Goal: Task Accomplishment & Management: Use online tool/utility

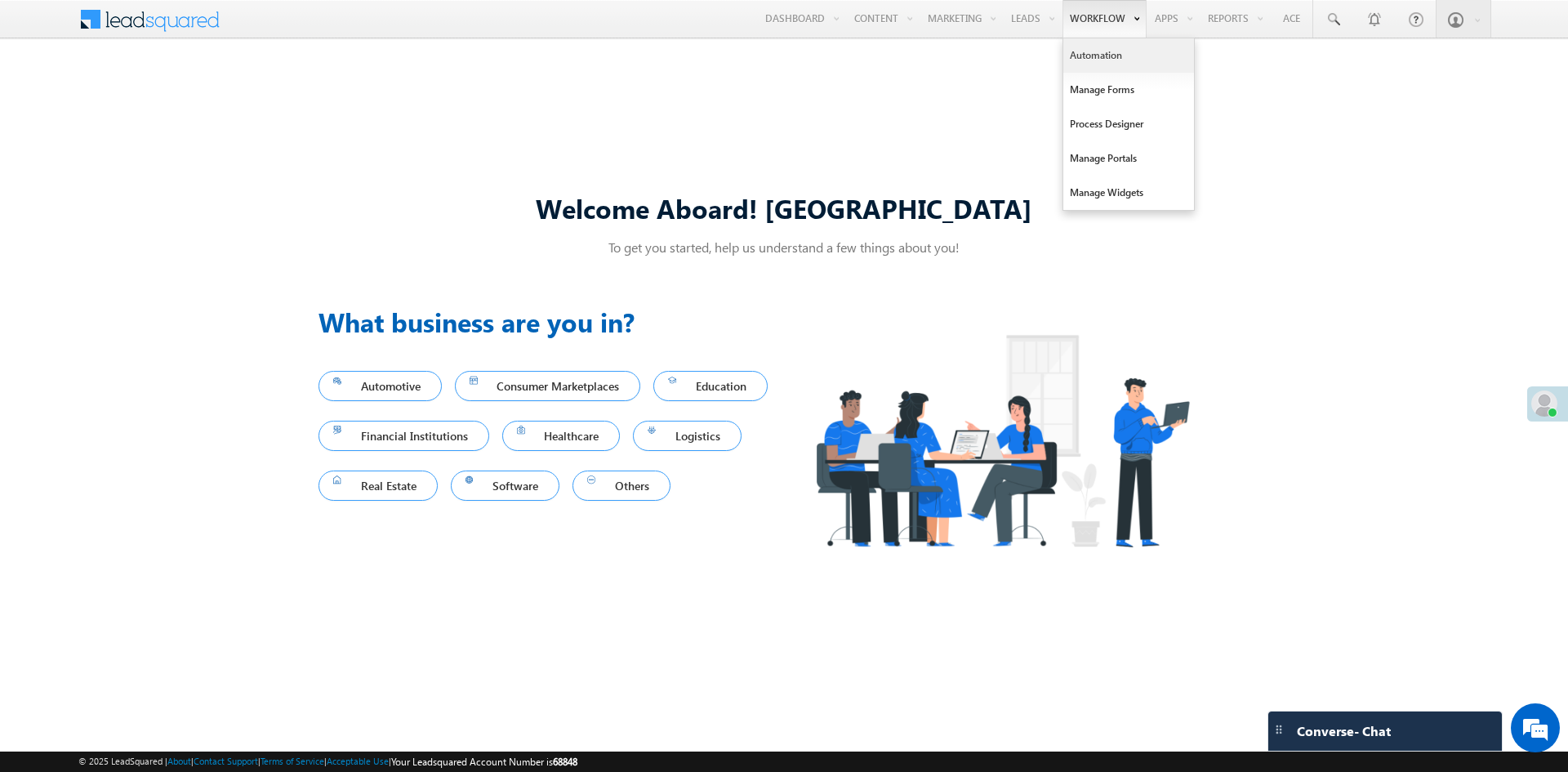
click at [1098, 58] on link "Automation" at bounding box center [1129, 55] width 131 height 34
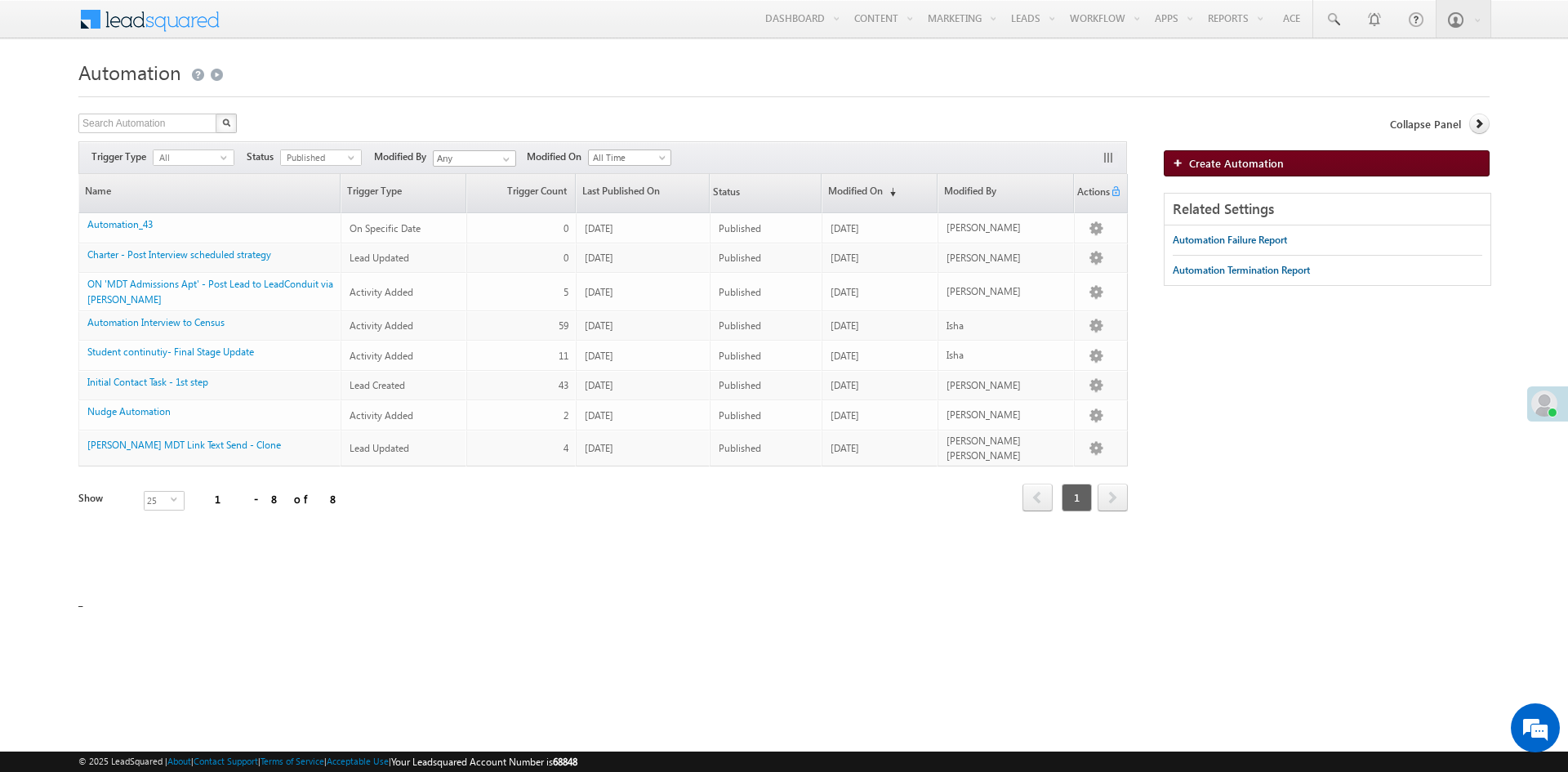
click at [1228, 160] on span "Create Automation" at bounding box center [1236, 163] width 95 height 14
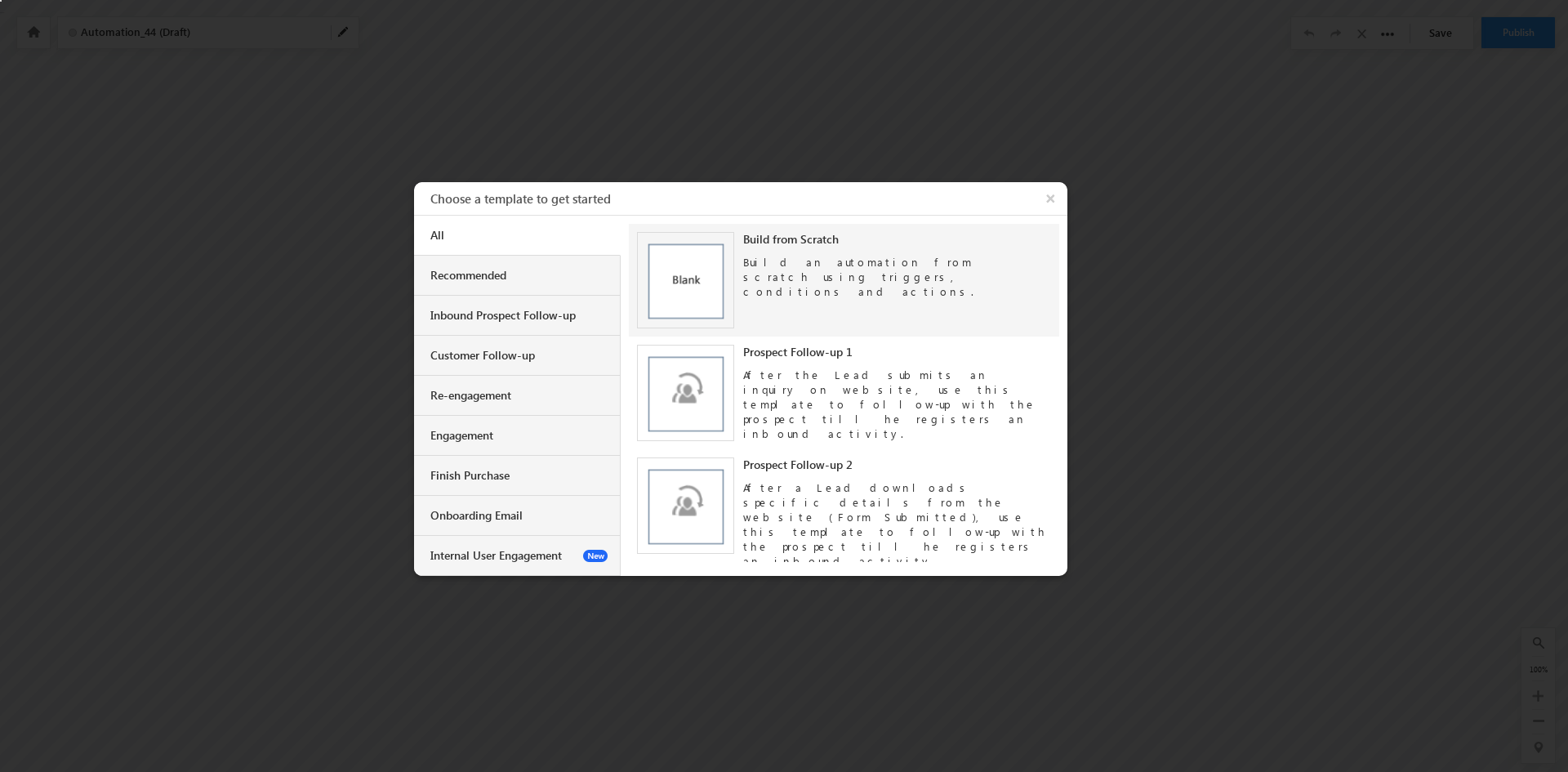
click at [681, 281] on img at bounding box center [685, 280] width 97 height 97
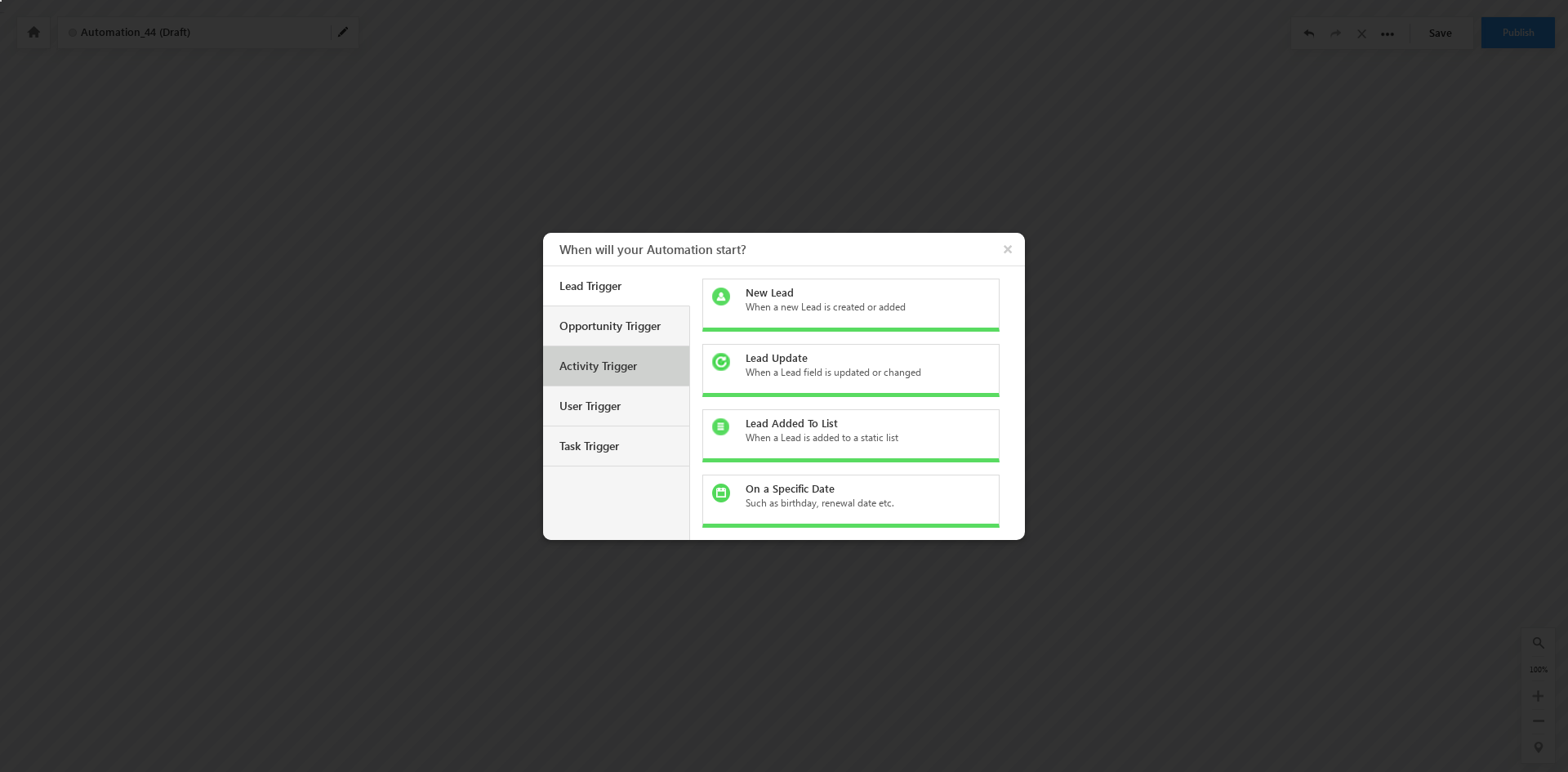
click at [598, 378] on div "Activity Trigger" at bounding box center [616, 367] width 146 height 40
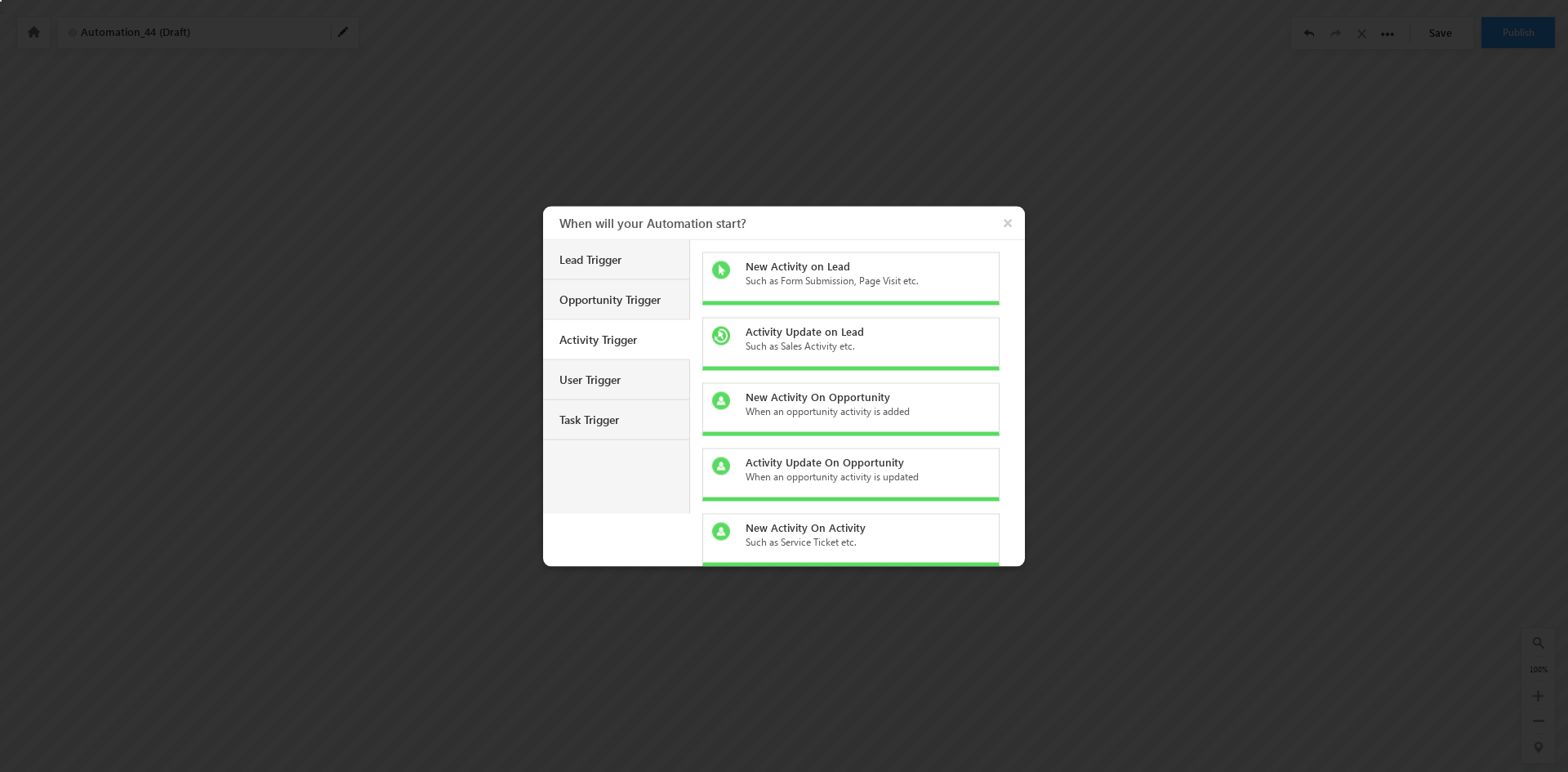
click at [793, 279] on div "Such as Form Submission, Page Visit etc." at bounding box center [861, 280] width 231 height 15
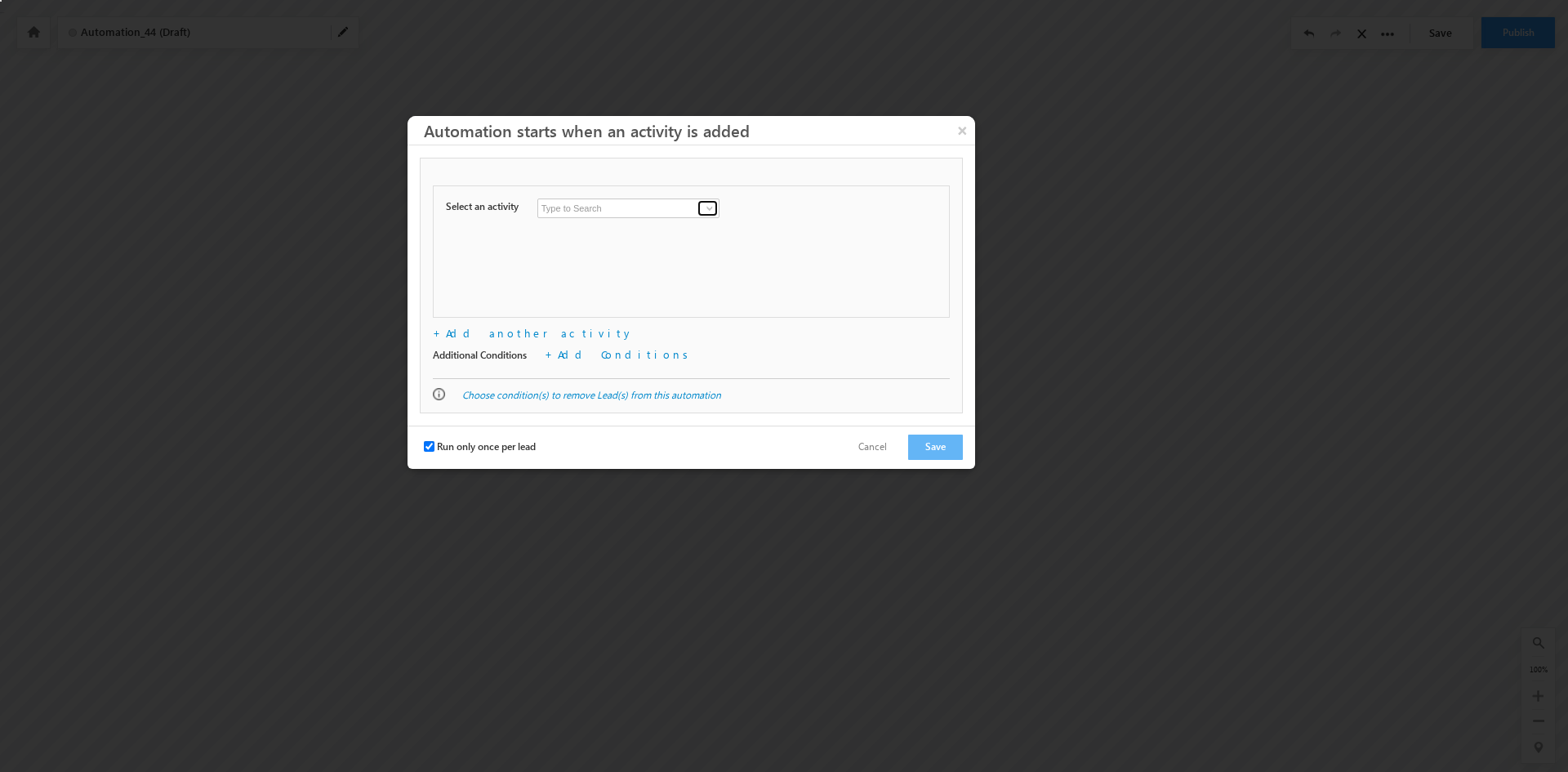
click at [711, 210] on span at bounding box center [709, 208] width 13 height 13
click at [599, 274] on link "Meeting" at bounding box center [628, 269] width 182 height 19
type input "Meeting"
click at [593, 288] on div "Select an activity Conversion Button Clicked Form Submitted on Website Page Vis…" at bounding box center [692, 252] width 517 height 133
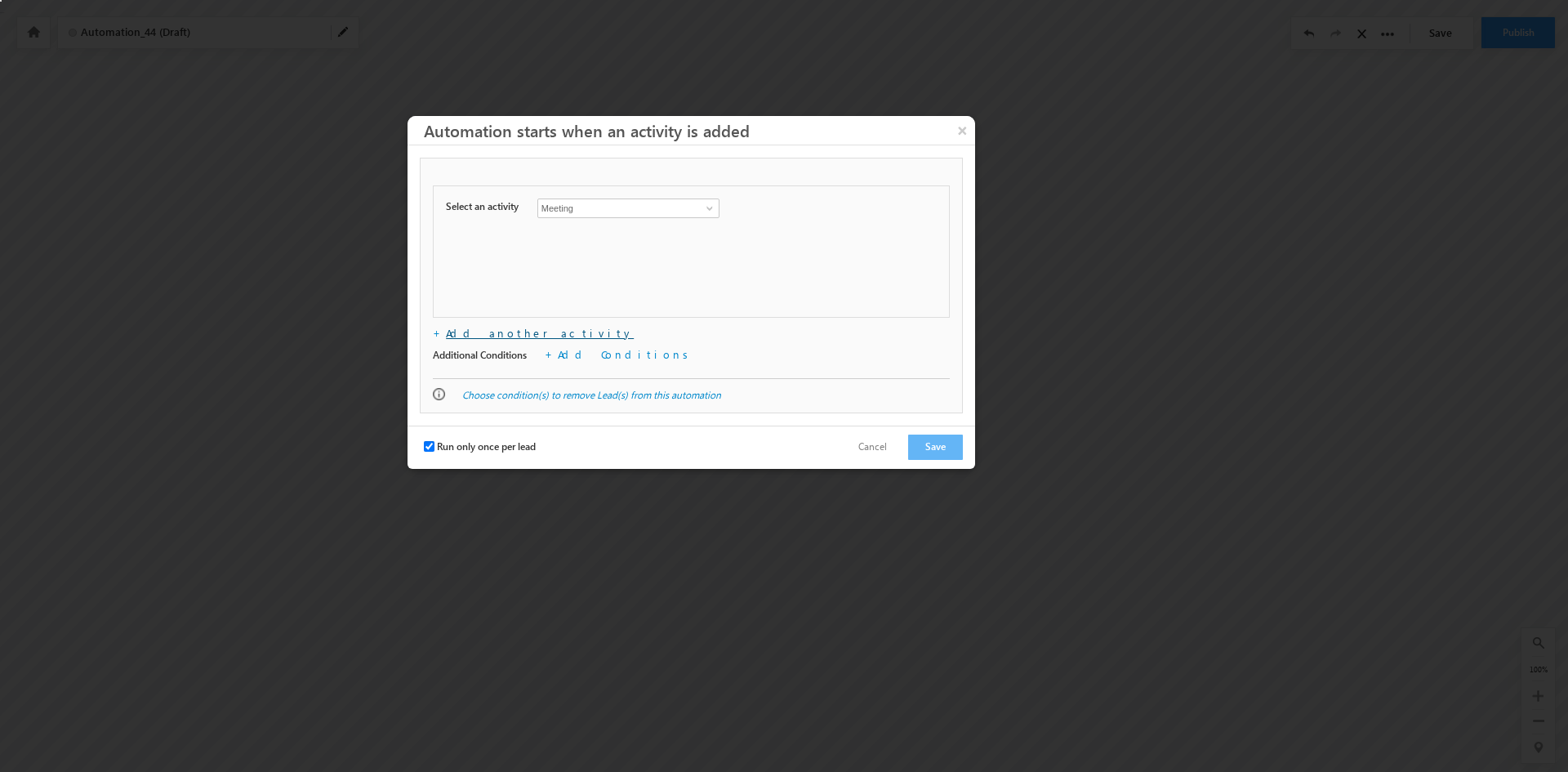
click at [497, 332] on link "Add another activity" at bounding box center [540, 333] width 188 height 14
click at [931, 247] on span at bounding box center [933, 244] width 8 height 8
click at [590, 357] on link "Add Conditions" at bounding box center [626, 355] width 137 height 14
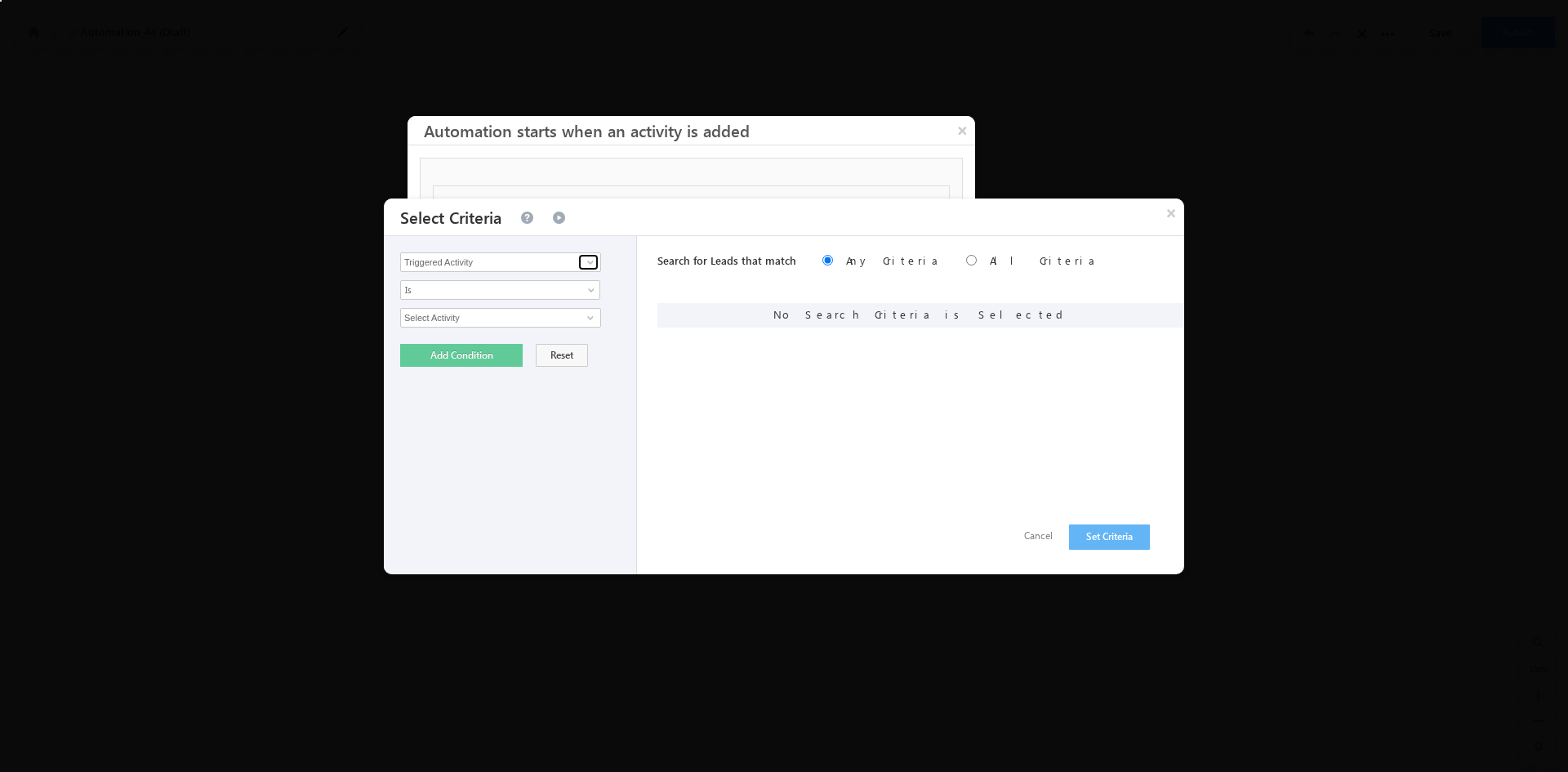
click at [592, 259] on span at bounding box center [590, 262] width 13 height 13
click at [449, 303] on link "Lead Stage" at bounding box center [500, 296] width 201 height 19
type input "Lead Stage"
click at [464, 292] on span "Is" at bounding box center [489, 290] width 177 height 15
click at [464, 311] on link "Is" at bounding box center [501, 309] width 200 height 15
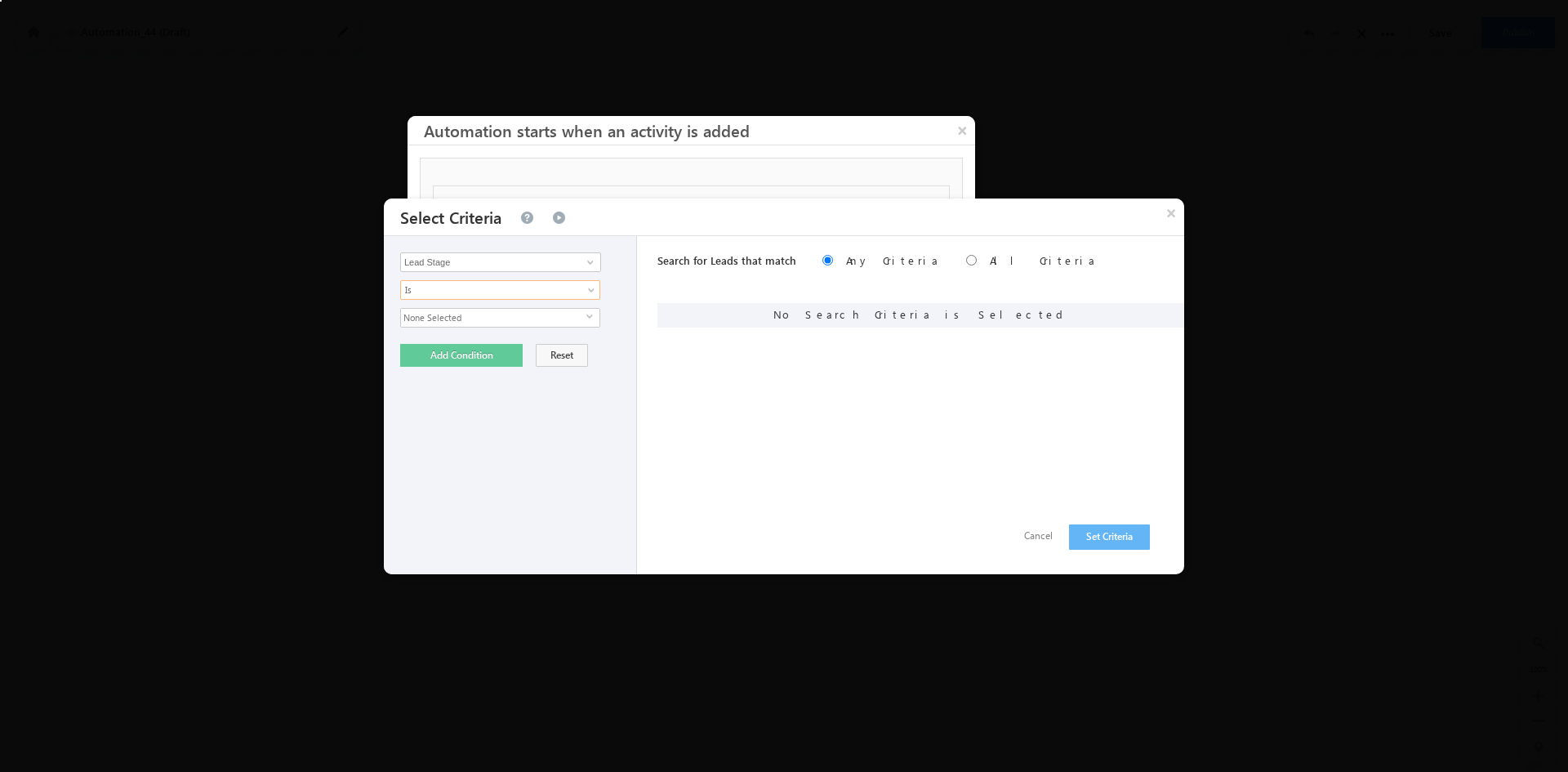
click at [591, 317] on span "select" at bounding box center [592, 316] width 13 height 7
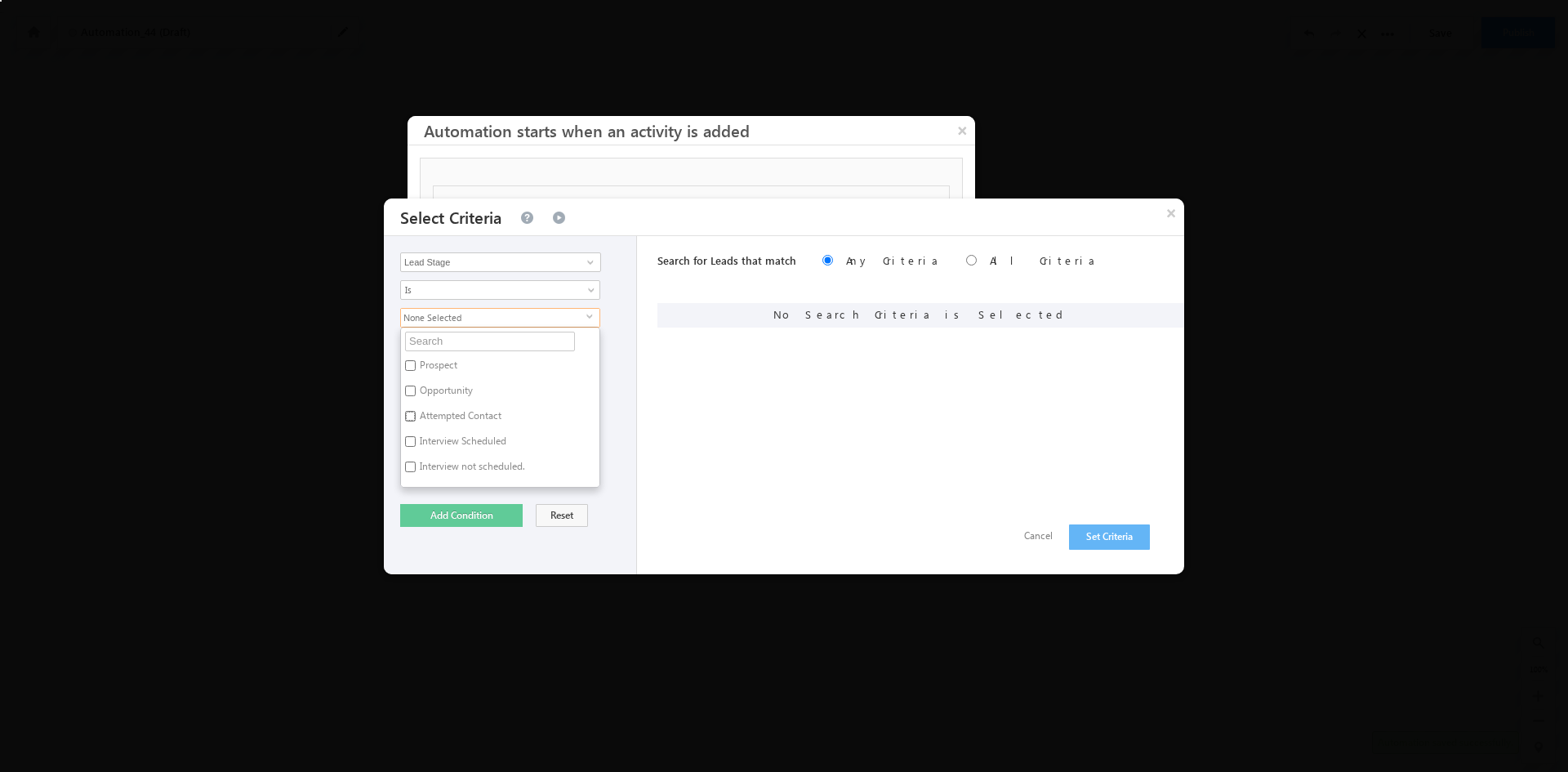
click at [408, 414] on input "Attempted Contact" at bounding box center [410, 415] width 11 height 11
checkbox input "true"
click at [410, 440] on input "Interview Scheduled" at bounding box center [410, 441] width 11 height 11
checkbox input "true"
click at [410, 463] on input "Interview not scheduled." at bounding box center [410, 466] width 11 height 11
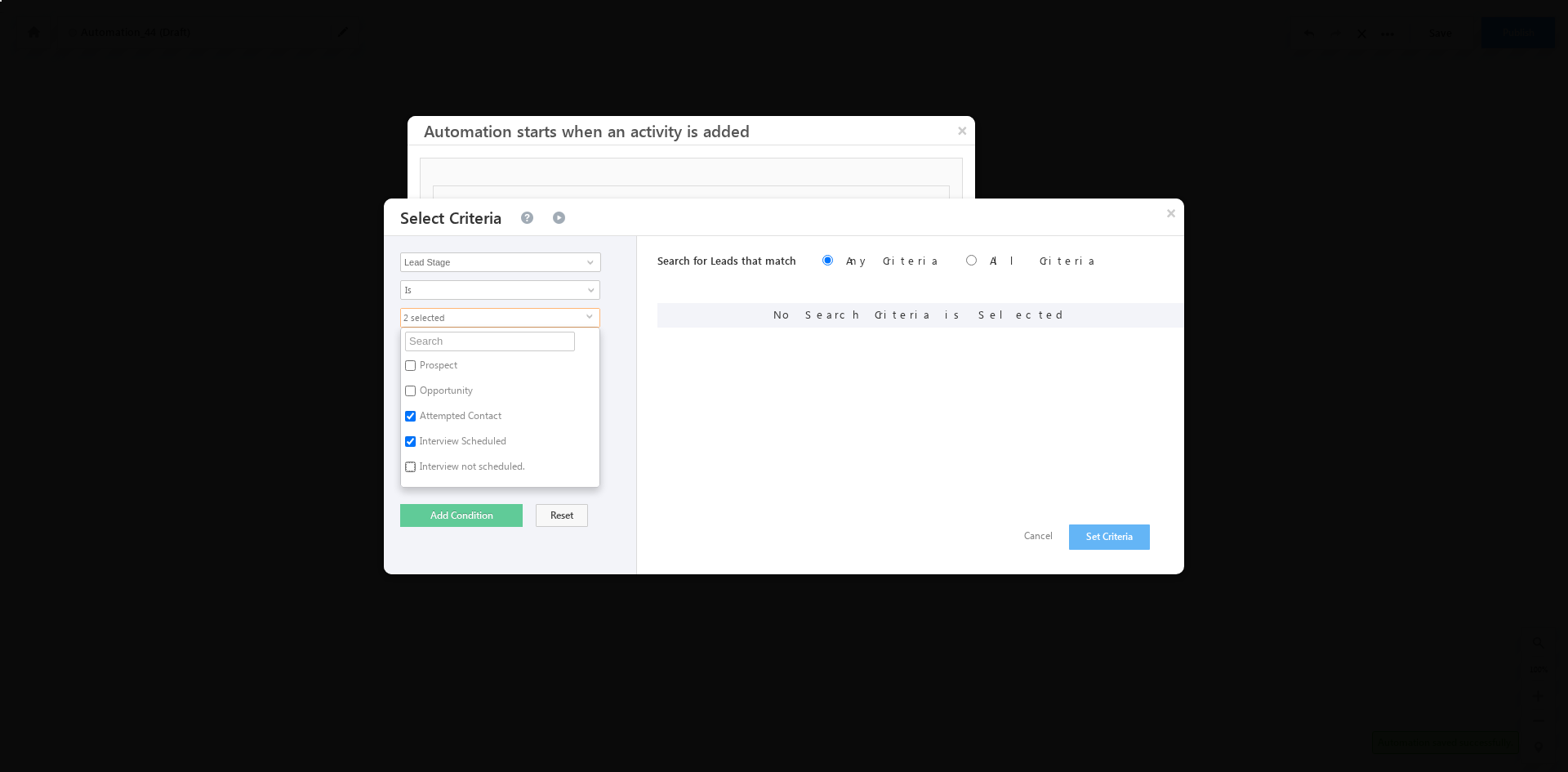
checkbox input "true"
click at [410, 391] on input "Opportunity" at bounding box center [410, 390] width 11 height 11
checkbox input "true"
click at [615, 489] on div "Triggered Activity Lead Activity Task Sales Group Prospect Id Address 1 Address…" at bounding box center [510, 404] width 254 height 339
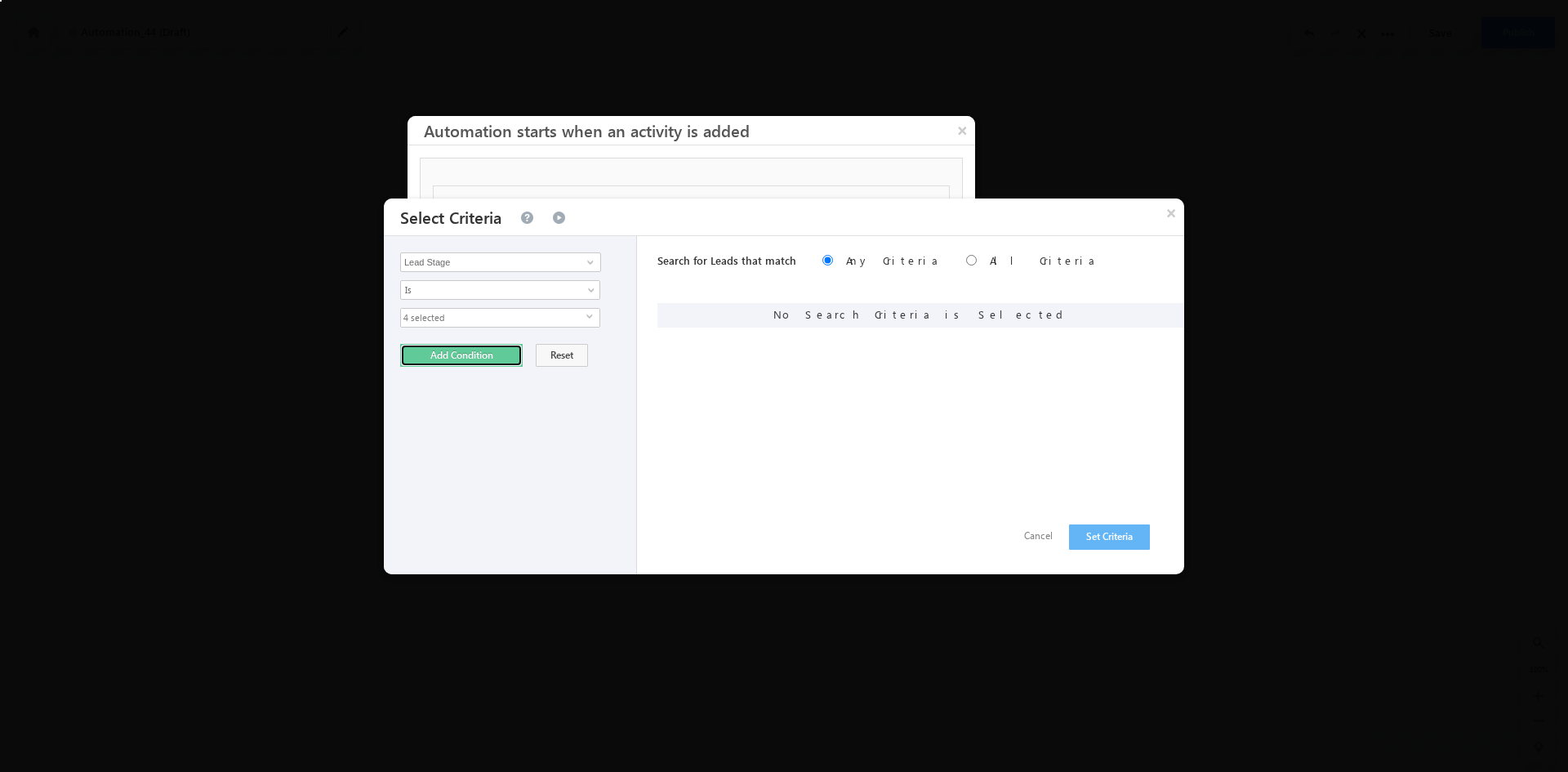
click at [456, 354] on button "Add Condition" at bounding box center [461, 355] width 123 height 23
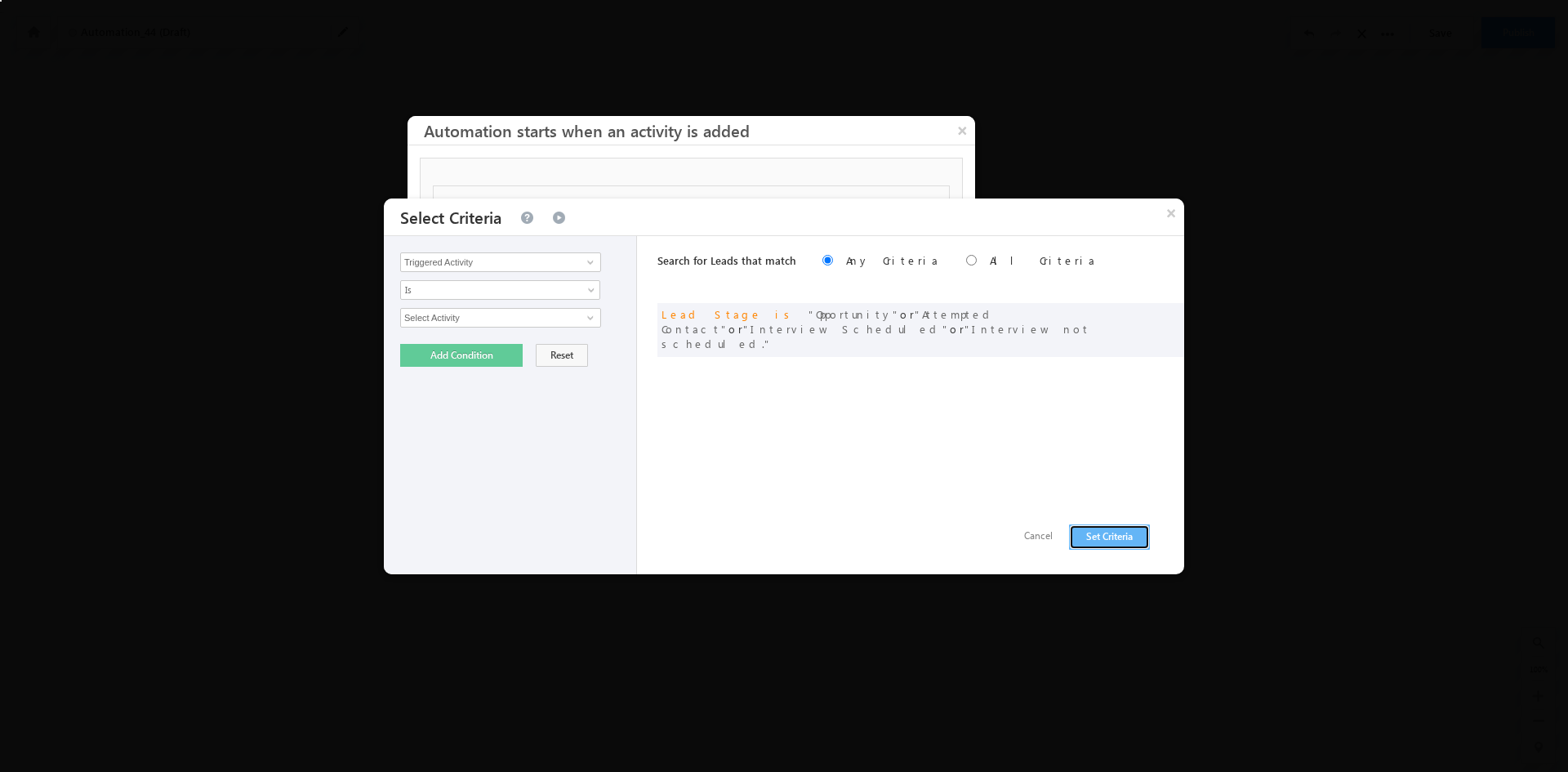
click at [1113, 539] on button "Set Criteria" at bounding box center [1110, 536] width 81 height 25
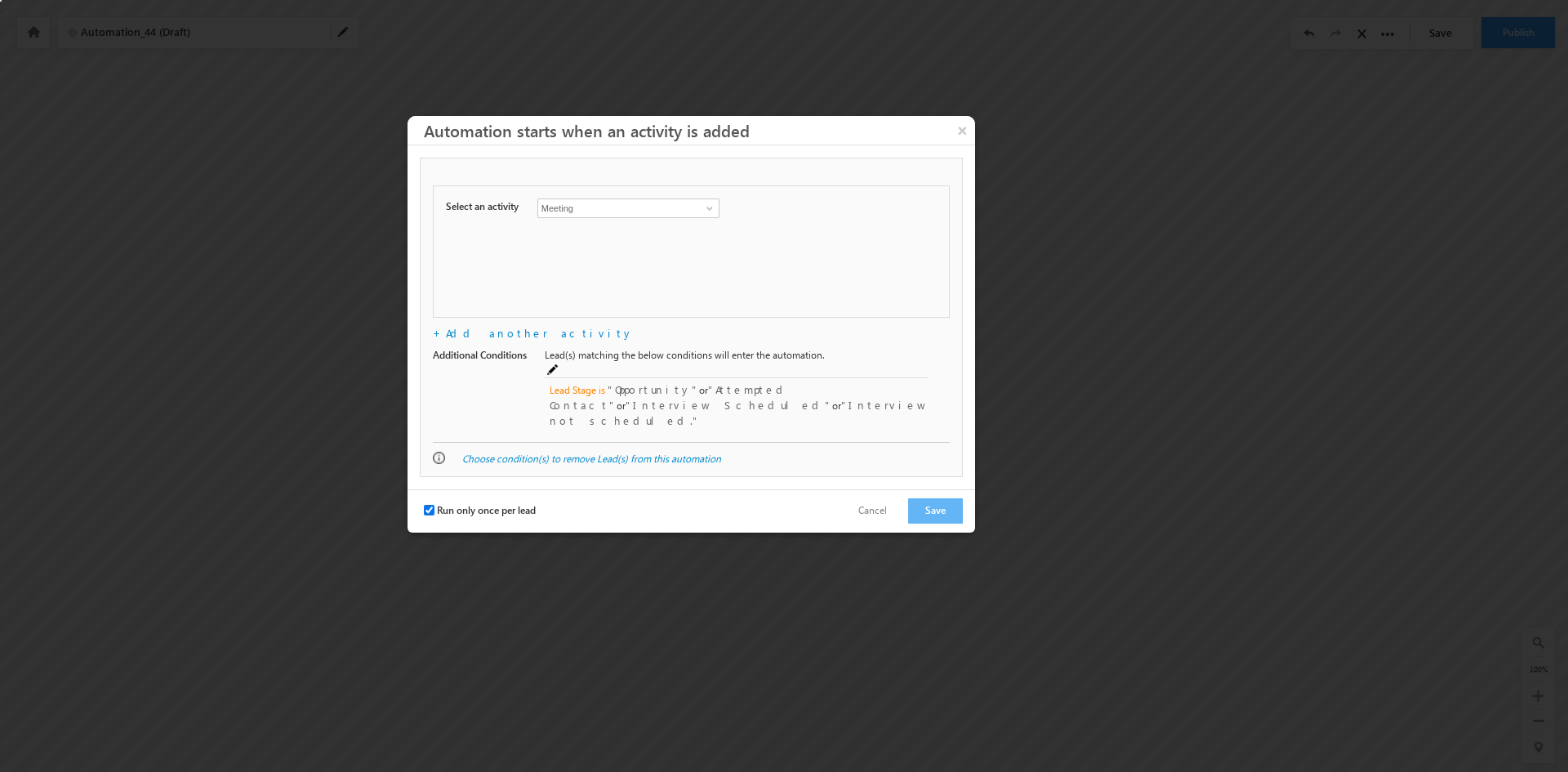
click at [428, 505] on input "Run only once per lead" at bounding box center [429, 510] width 11 height 11
checkbox input "false"
drag, startPoint x: 425, startPoint y: 131, endPoint x: 763, endPoint y: 142, distance: 338.2
click at [763, 142] on h3 "Automation starts when an activity is added" at bounding box center [700, 130] width 551 height 29
click at [936, 498] on button "Save" at bounding box center [936, 510] width 55 height 25
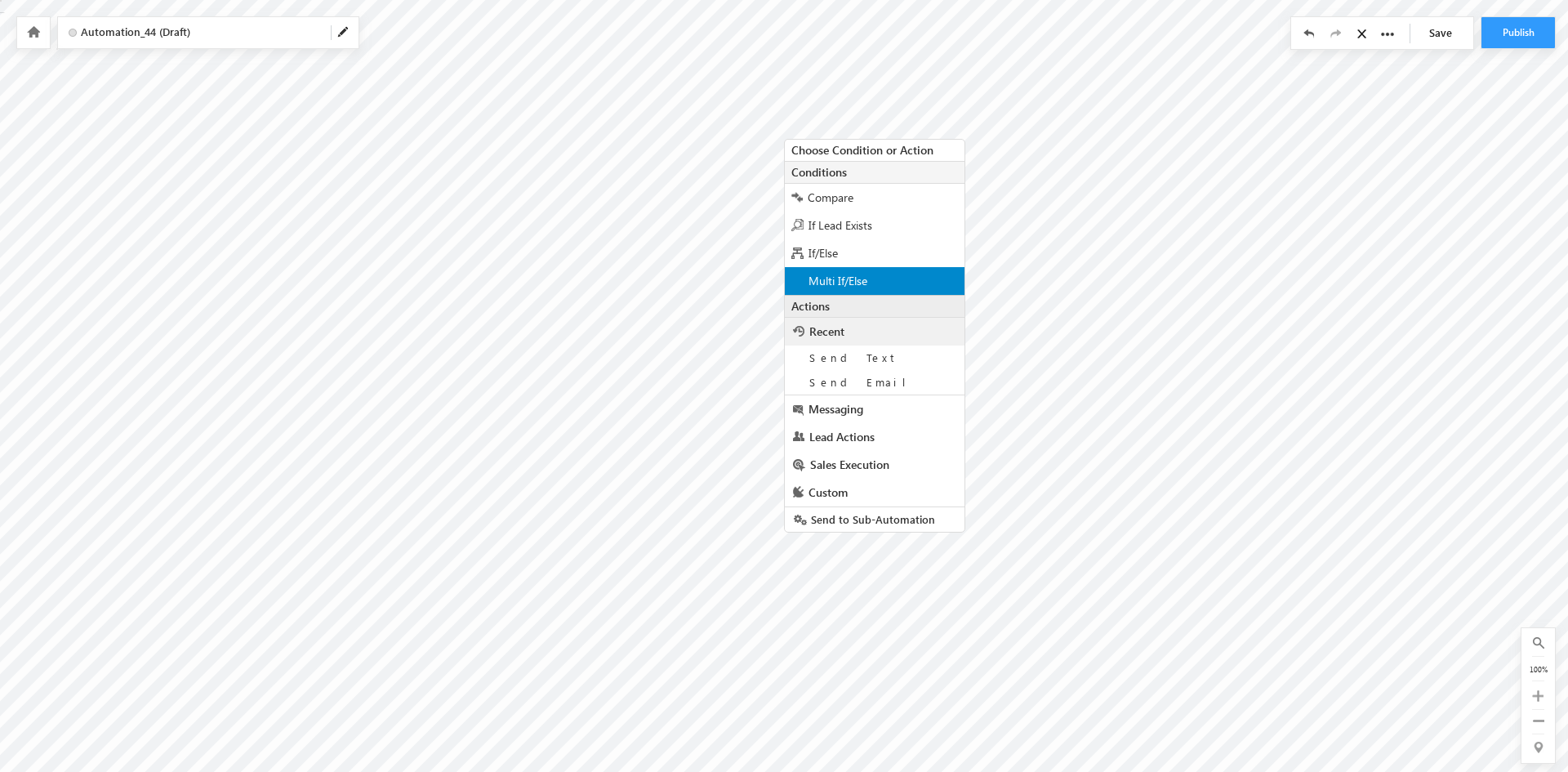
click at [842, 276] on span "Multi If/Else" at bounding box center [838, 281] width 59 height 16
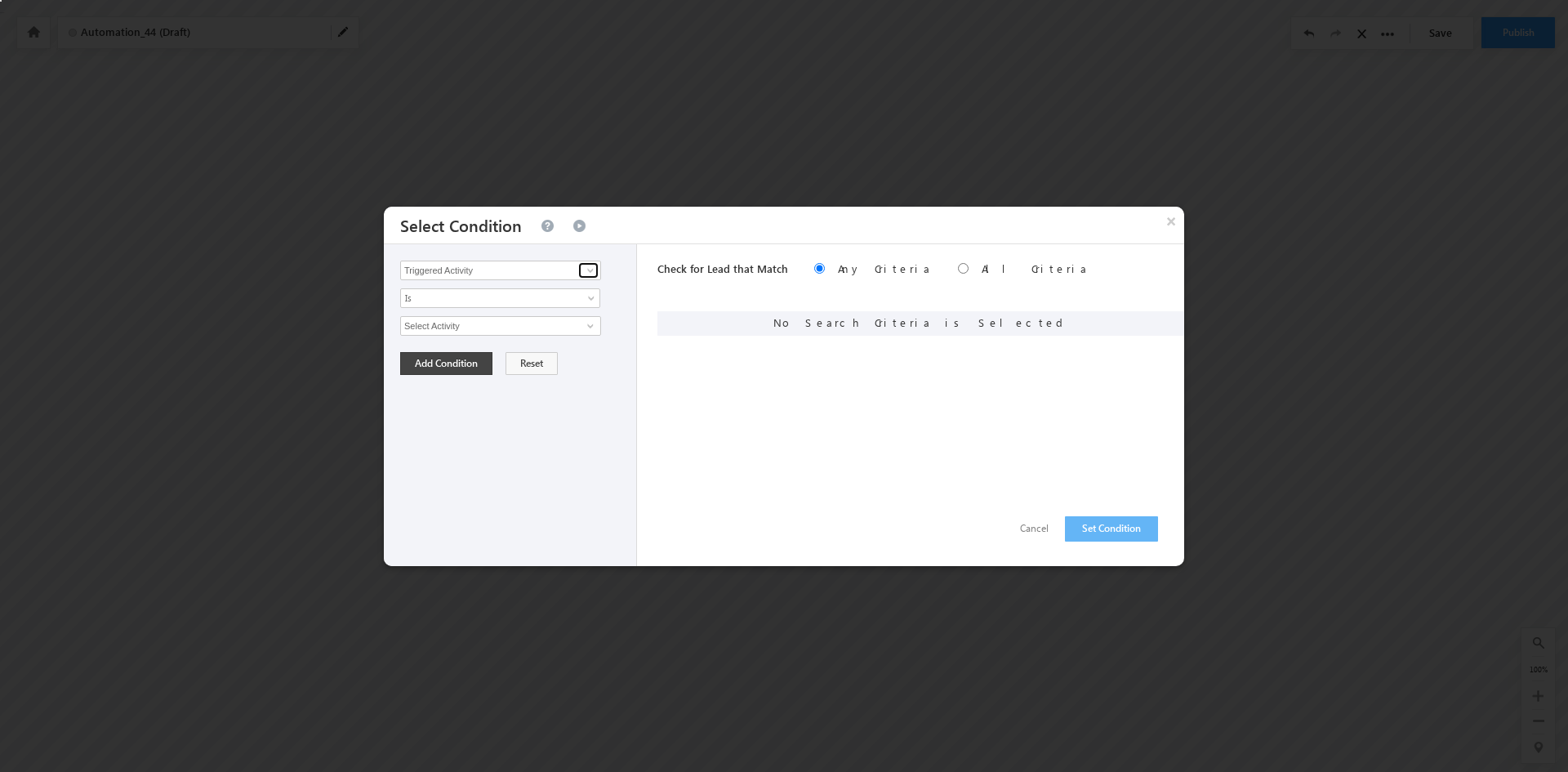
click at [590, 268] on span at bounding box center [590, 270] width 13 height 13
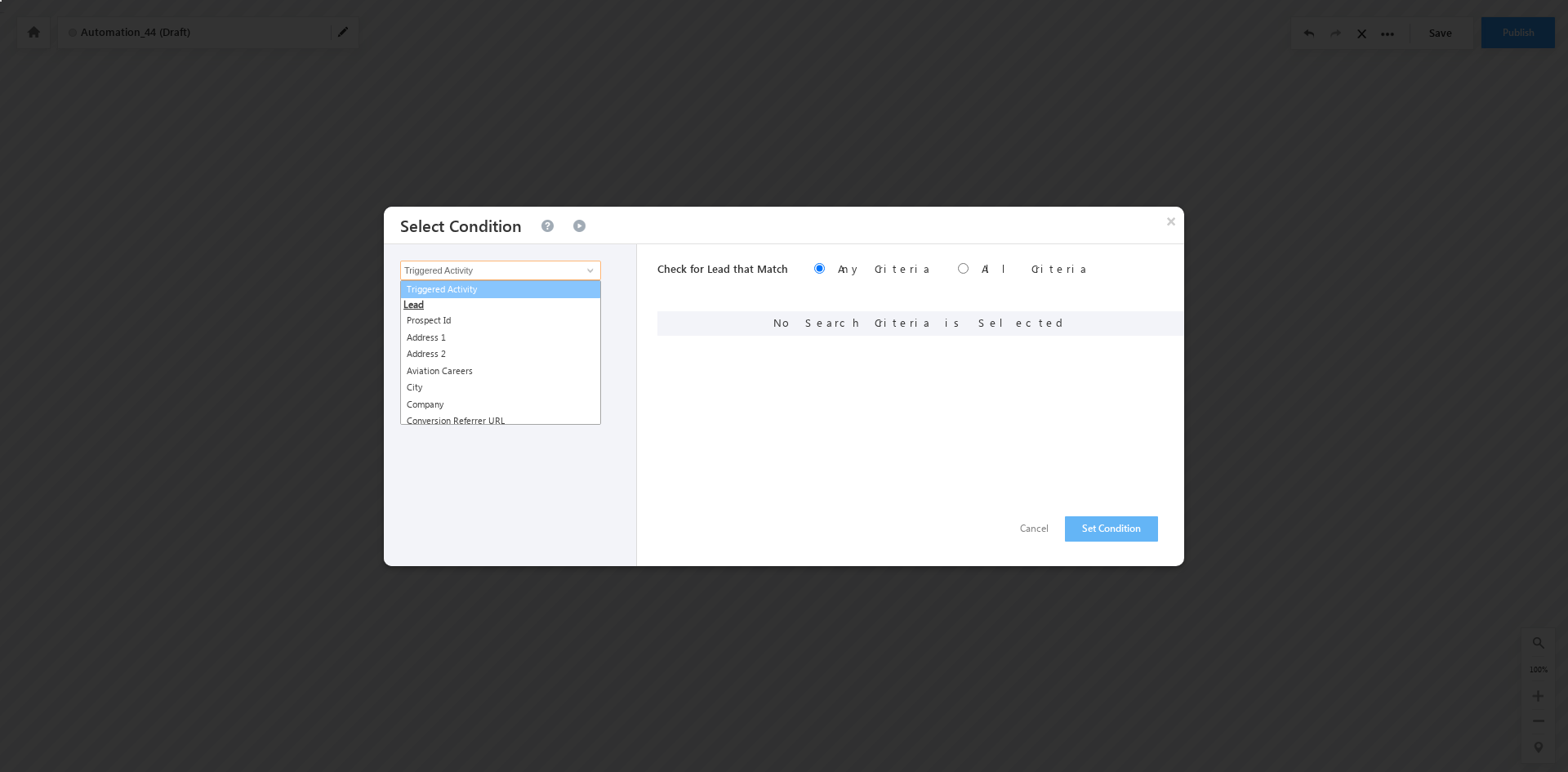
click at [473, 294] on link "Triggered Activity" at bounding box center [500, 290] width 201 height 19
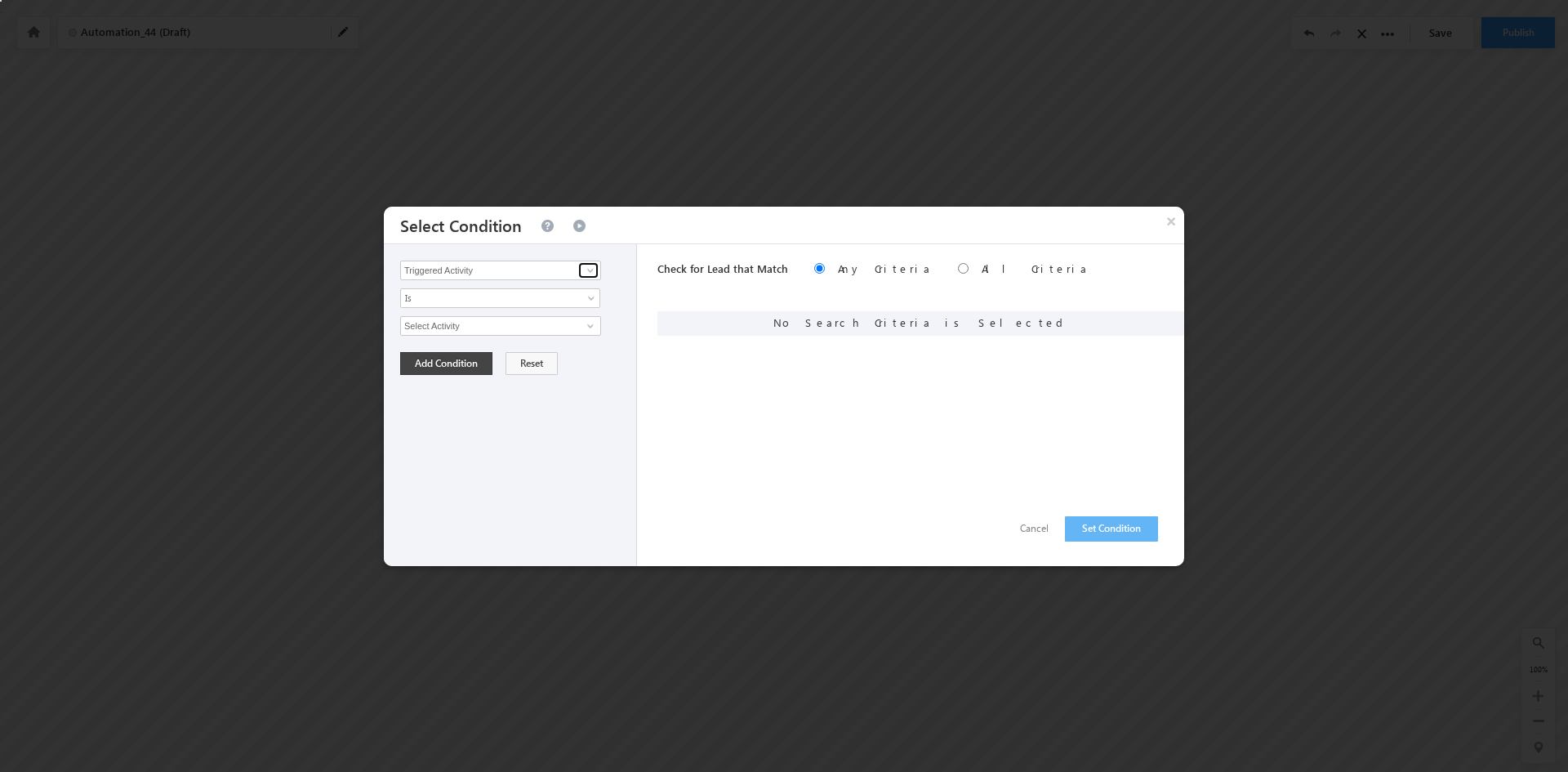
click at [592, 270] on span at bounding box center [590, 270] width 13 height 13
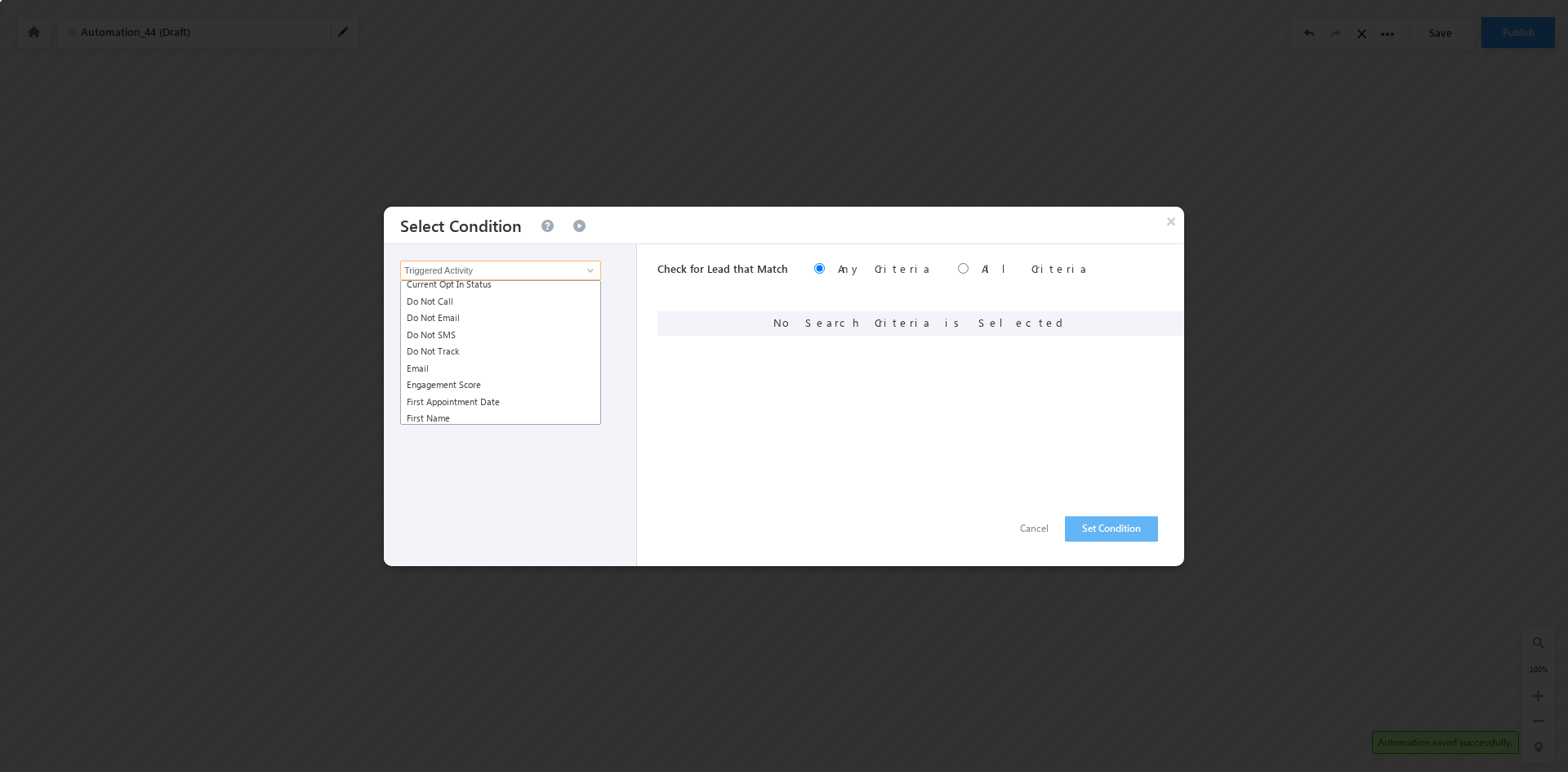
scroll to position [0, 0]
click at [497, 286] on link "Triggered Activity" at bounding box center [500, 290] width 201 height 19
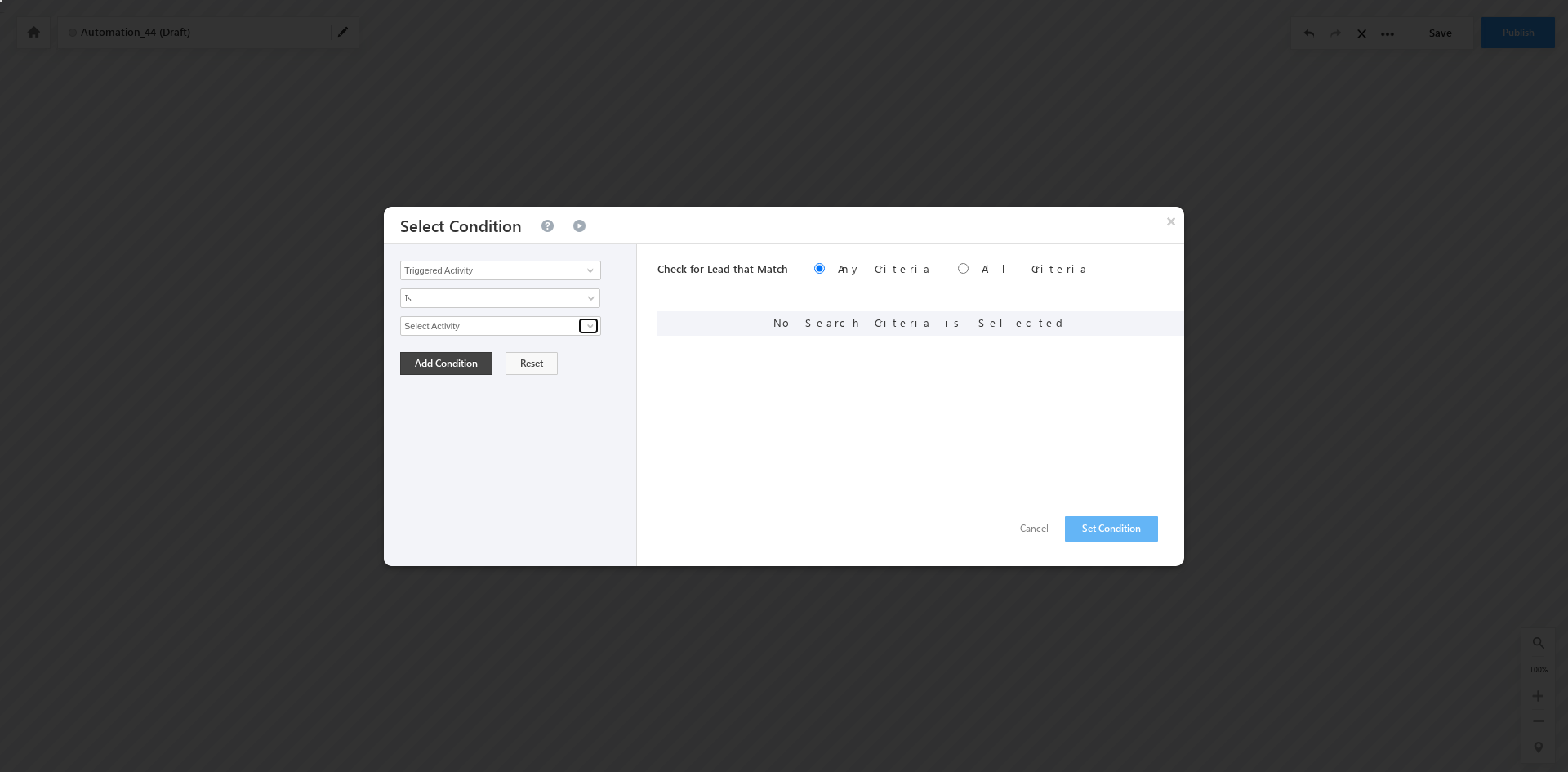
click at [593, 326] on span at bounding box center [590, 326] width 13 height 13
click at [455, 355] on link "Meeting" at bounding box center [500, 362] width 201 height 19
type input "Meeting"
click at [586, 352] on span at bounding box center [592, 357] width 13 height 13
click at [563, 384] on link "Notes" at bounding box center [501, 388] width 200 height 15
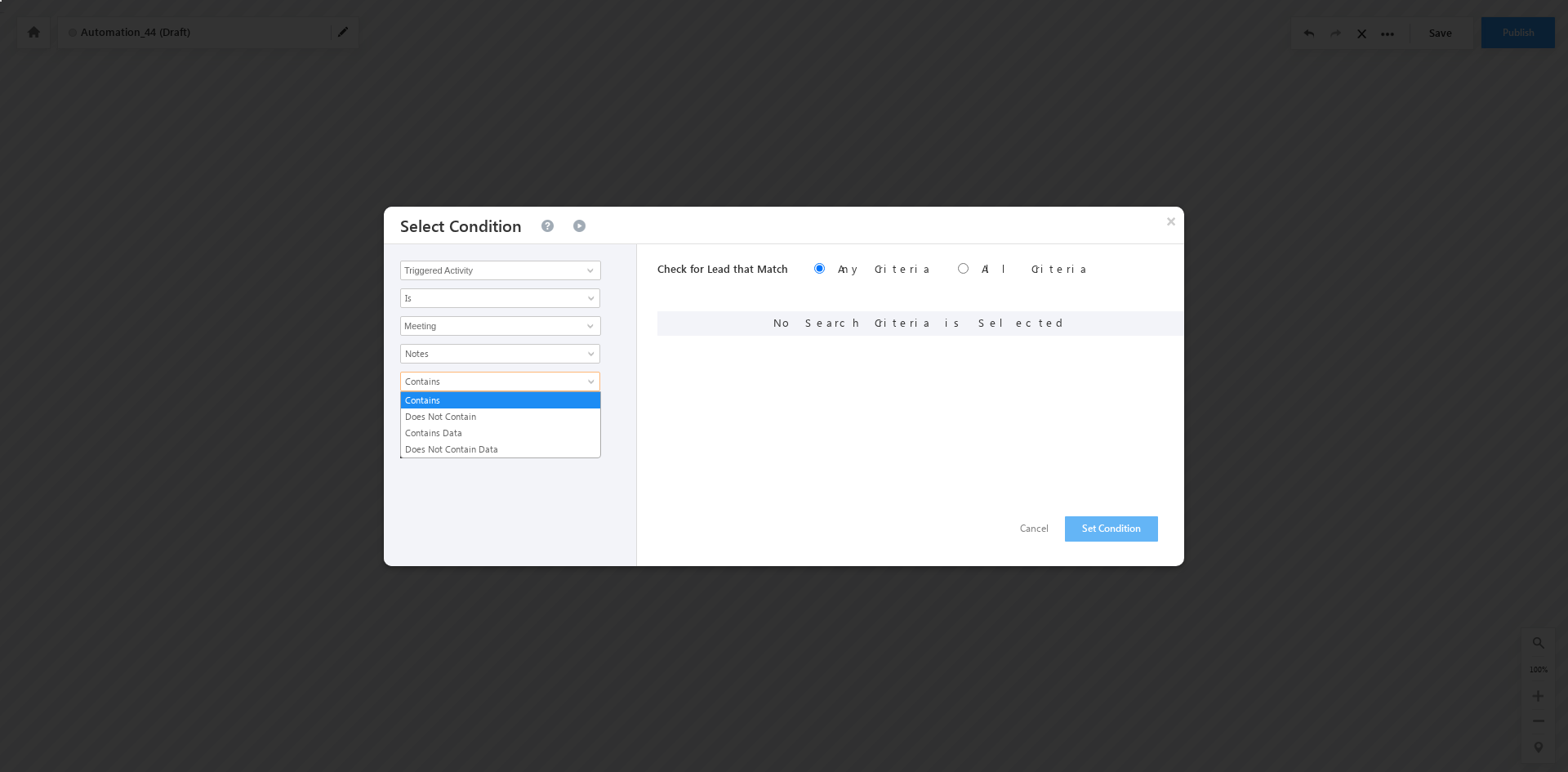
click at [593, 380] on span at bounding box center [592, 385] width 13 height 13
click at [480, 419] on link "Does Not Contain" at bounding box center [501, 416] width 200 height 15
click at [586, 384] on span at bounding box center [592, 385] width 13 height 13
click at [472, 397] on link "Contains" at bounding box center [501, 399] width 200 height 15
click at [590, 408] on input "text" at bounding box center [500, 409] width 201 height 20
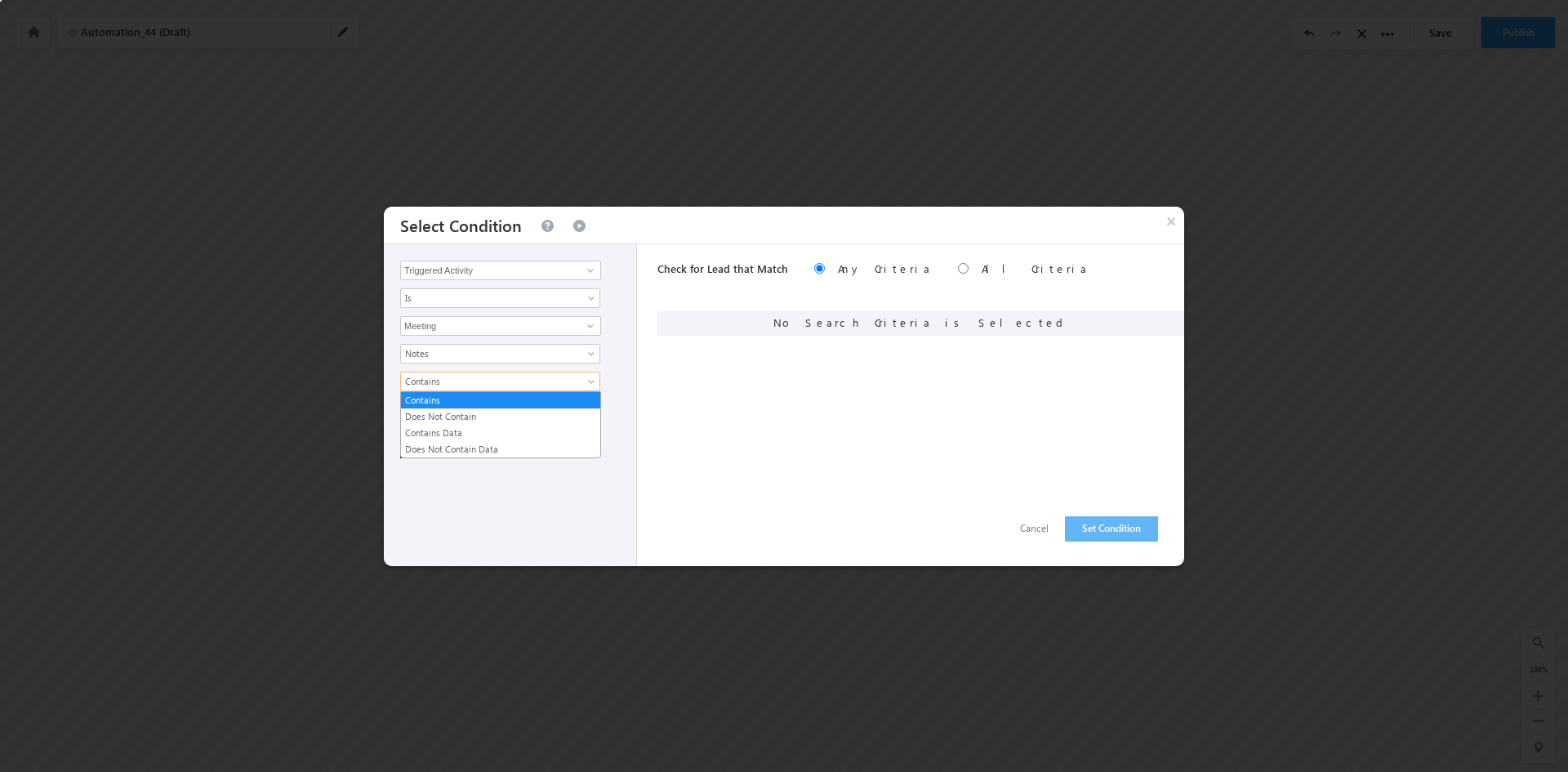
click at [591, 385] on span at bounding box center [592, 385] width 13 height 13
click at [592, 353] on span at bounding box center [592, 357] width 13 height 13
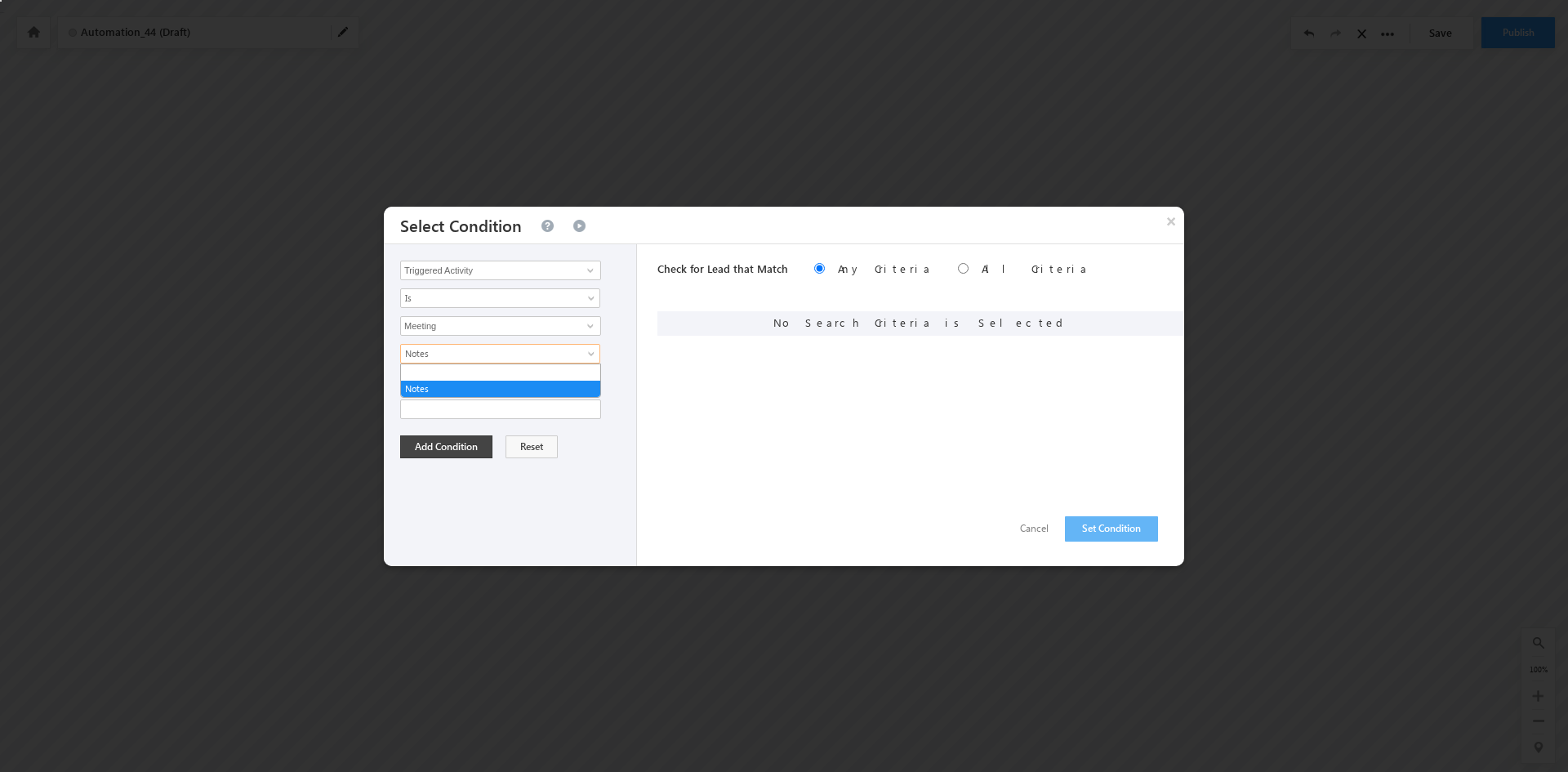
click at [592, 353] on span at bounding box center [592, 357] width 13 height 13
click at [594, 324] on span at bounding box center [590, 326] width 13 height 13
click at [490, 357] on span "Notes" at bounding box center [489, 354] width 177 height 15
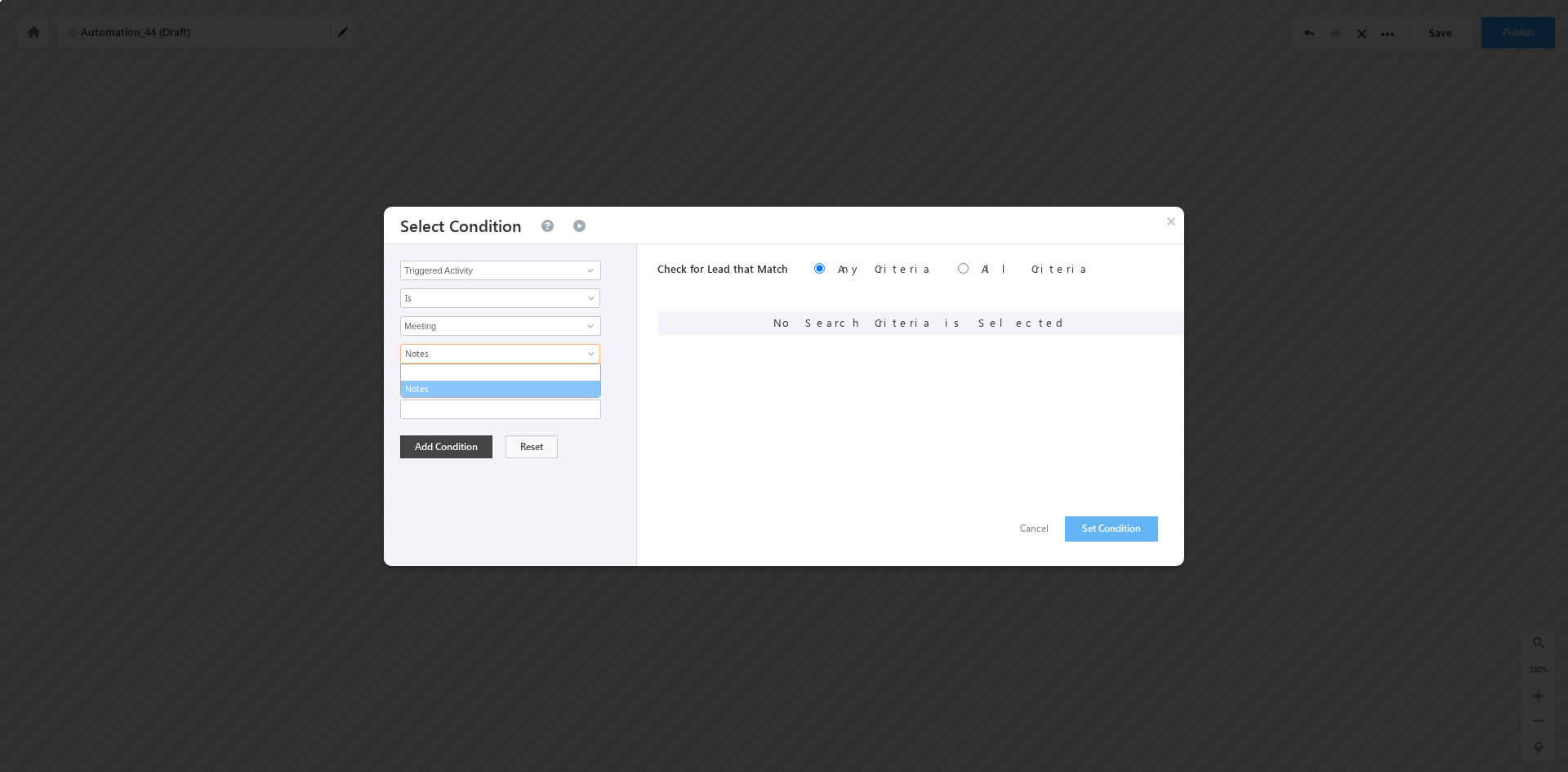
click at [471, 392] on link "Notes" at bounding box center [501, 388] width 200 height 15
click at [505, 409] on input "text" at bounding box center [500, 409] width 201 height 20
click at [421, 409] on input "text" at bounding box center [500, 409] width 201 height 20
click at [471, 384] on span "Contains" at bounding box center [489, 382] width 177 height 15
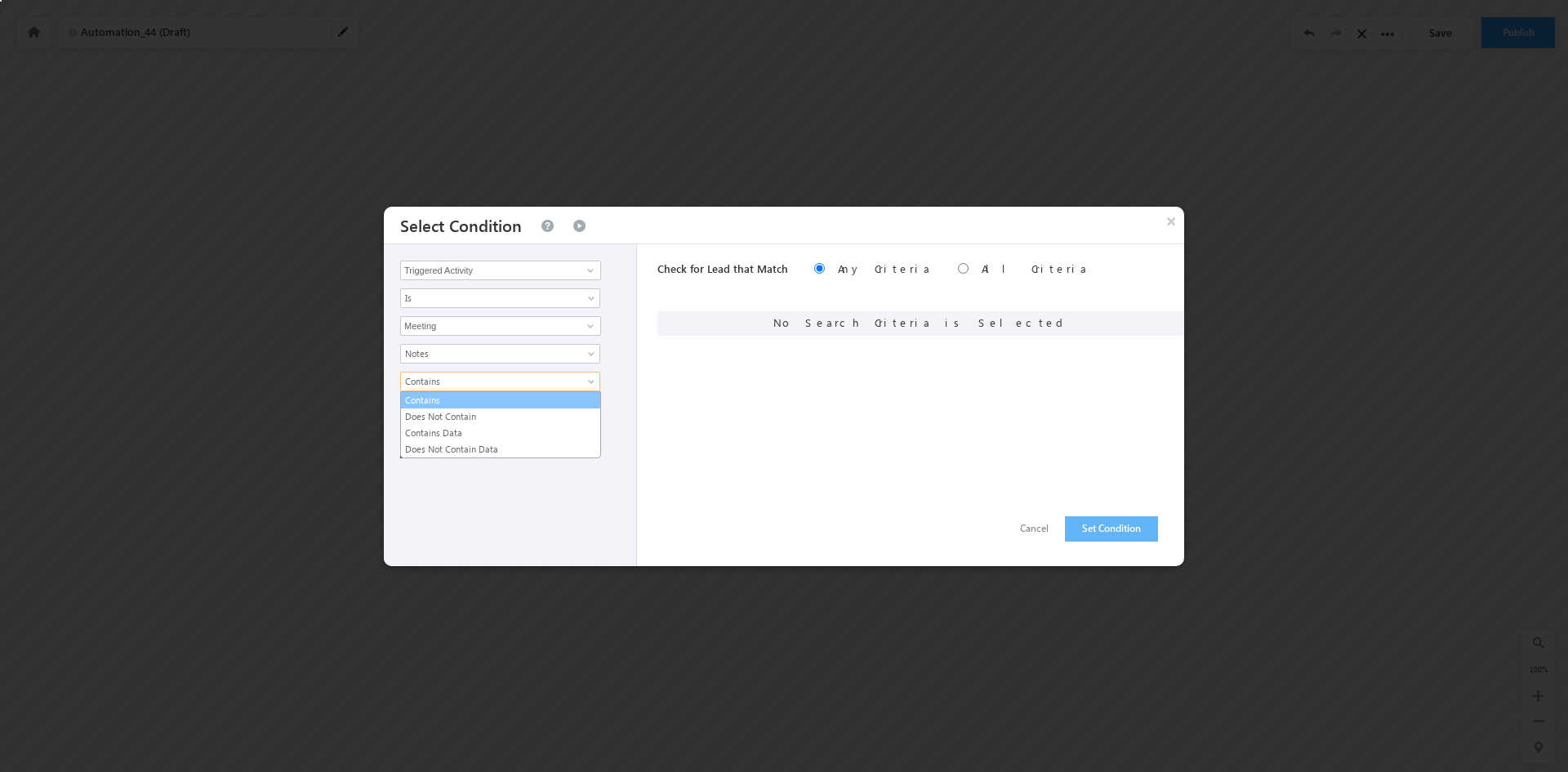
click at [451, 405] on link "Contains" at bounding box center [501, 399] width 200 height 15
click at [496, 416] on input "text" at bounding box center [500, 409] width 201 height 20
click at [486, 382] on span "Contains" at bounding box center [489, 382] width 177 height 15
click at [487, 429] on link "Contains Data" at bounding box center [501, 432] width 200 height 15
click at [441, 422] on button "Add Condition" at bounding box center [446, 418] width 92 height 23
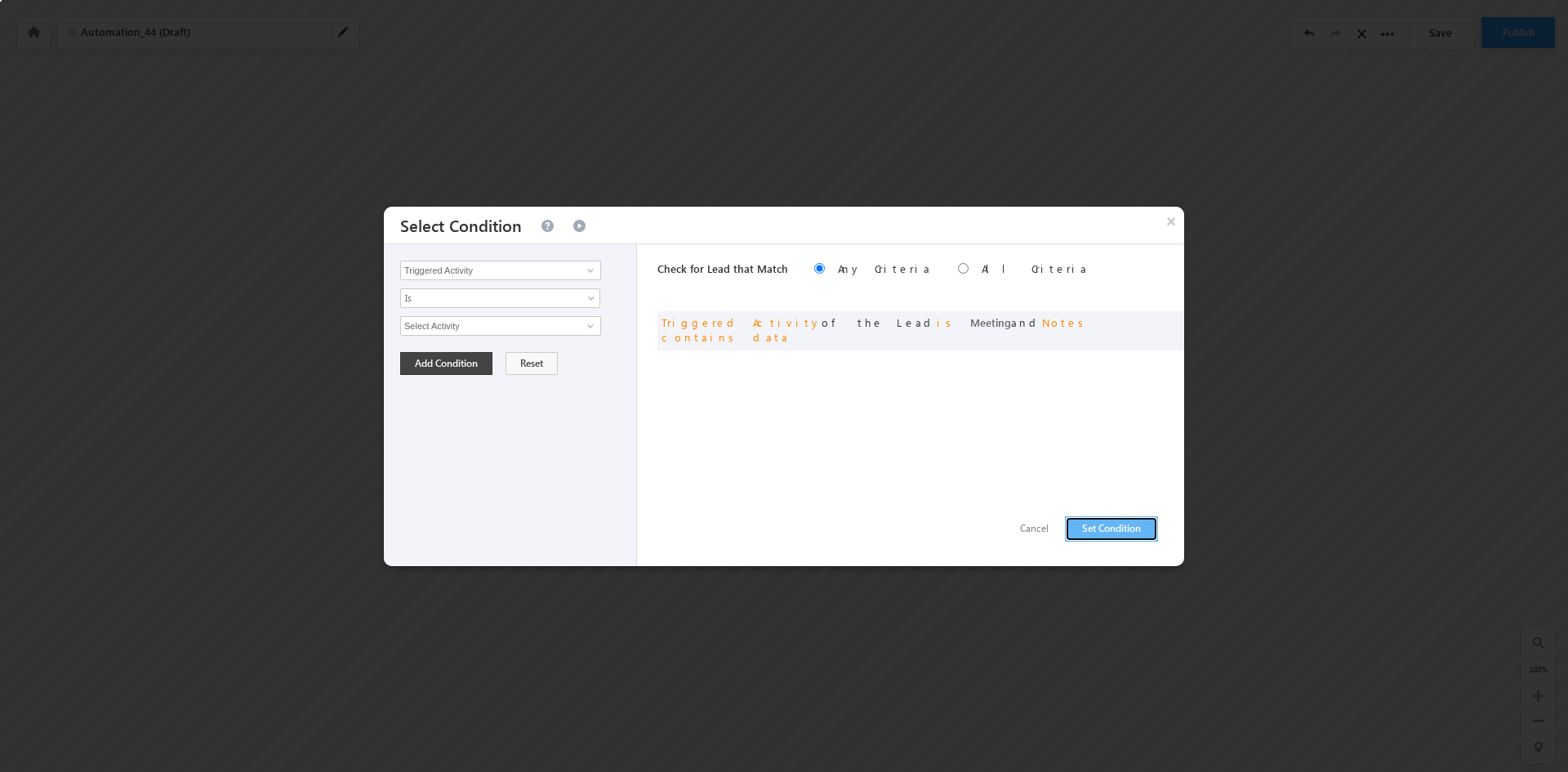
click at [1098, 527] on button "Set Condition" at bounding box center [1112, 528] width 93 height 25
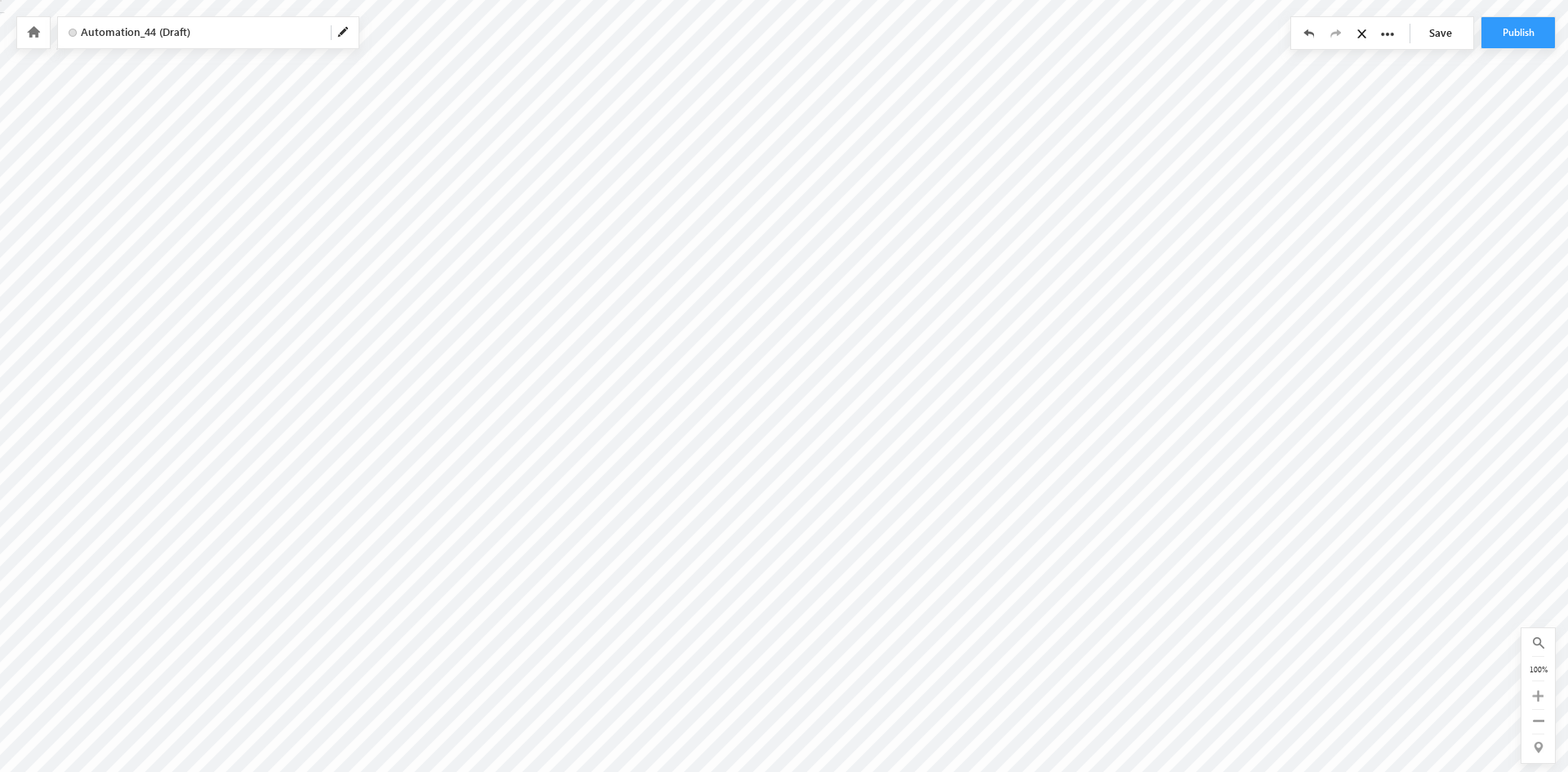
radio input "true"
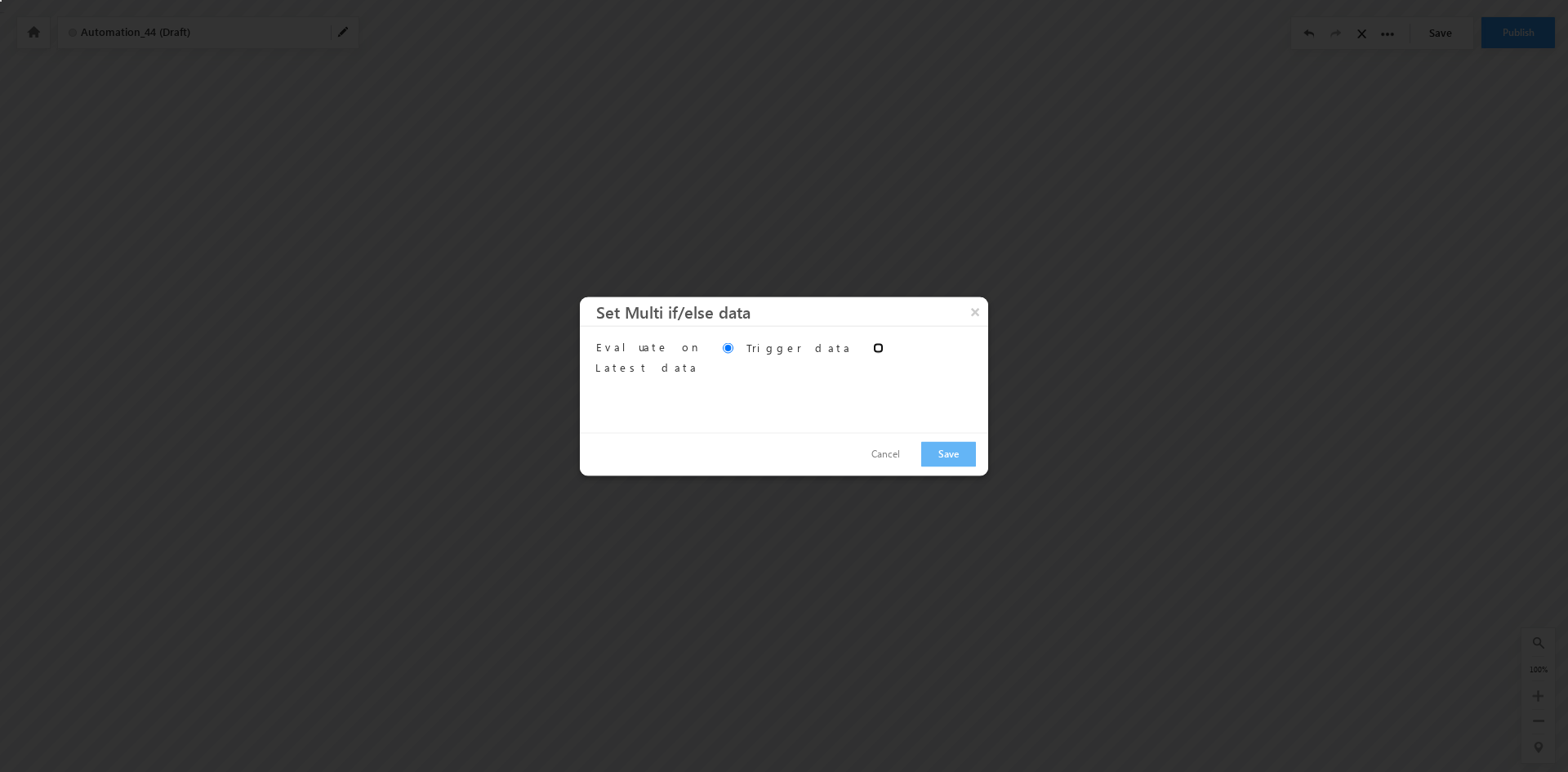
click at [873, 348] on input "Evaluate on" at bounding box center [878, 349] width 11 height 11
radio input "true"
click at [979, 316] on button "×" at bounding box center [976, 311] width 26 height 29
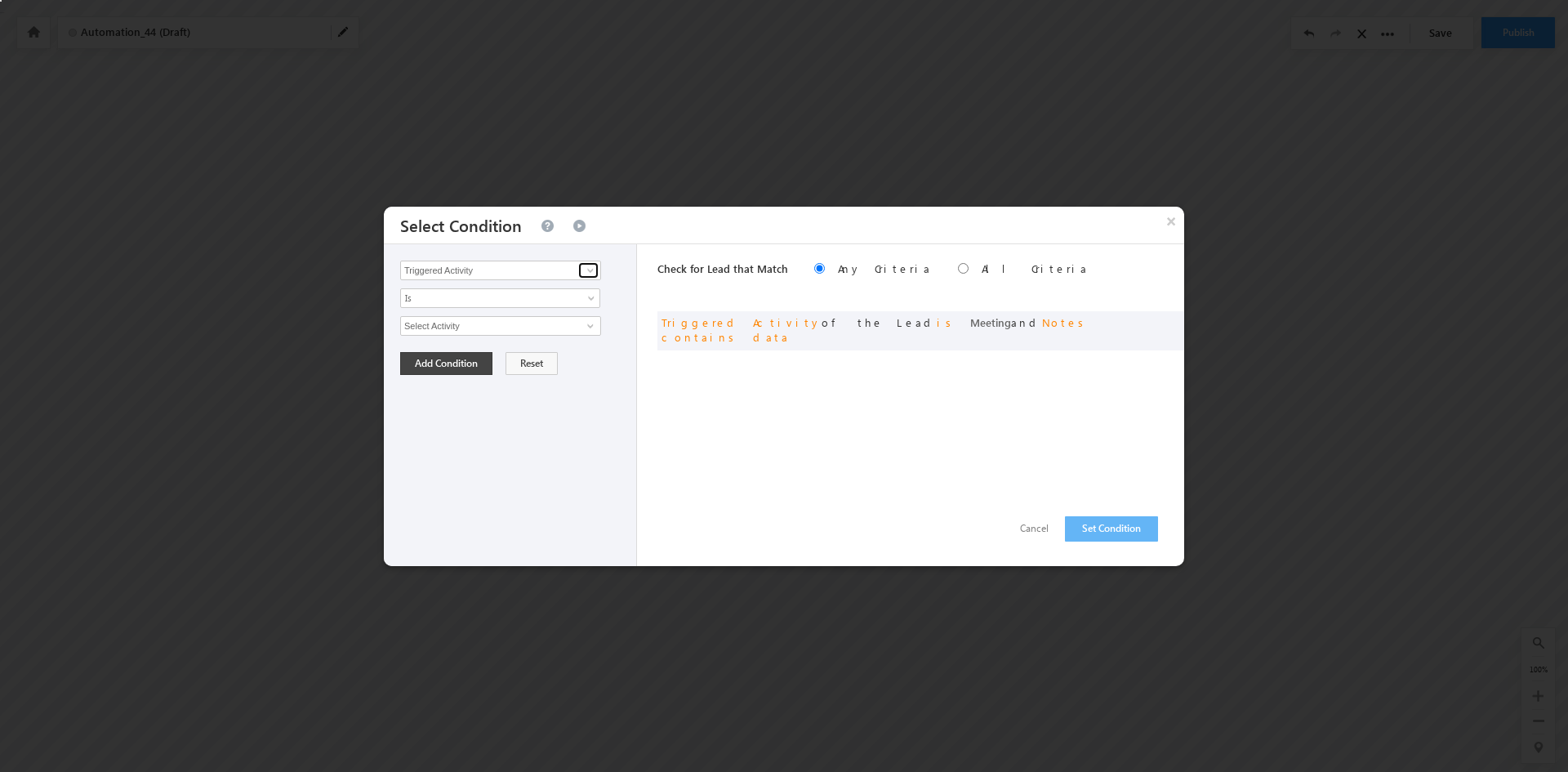
click at [596, 269] on span at bounding box center [590, 270] width 13 height 13
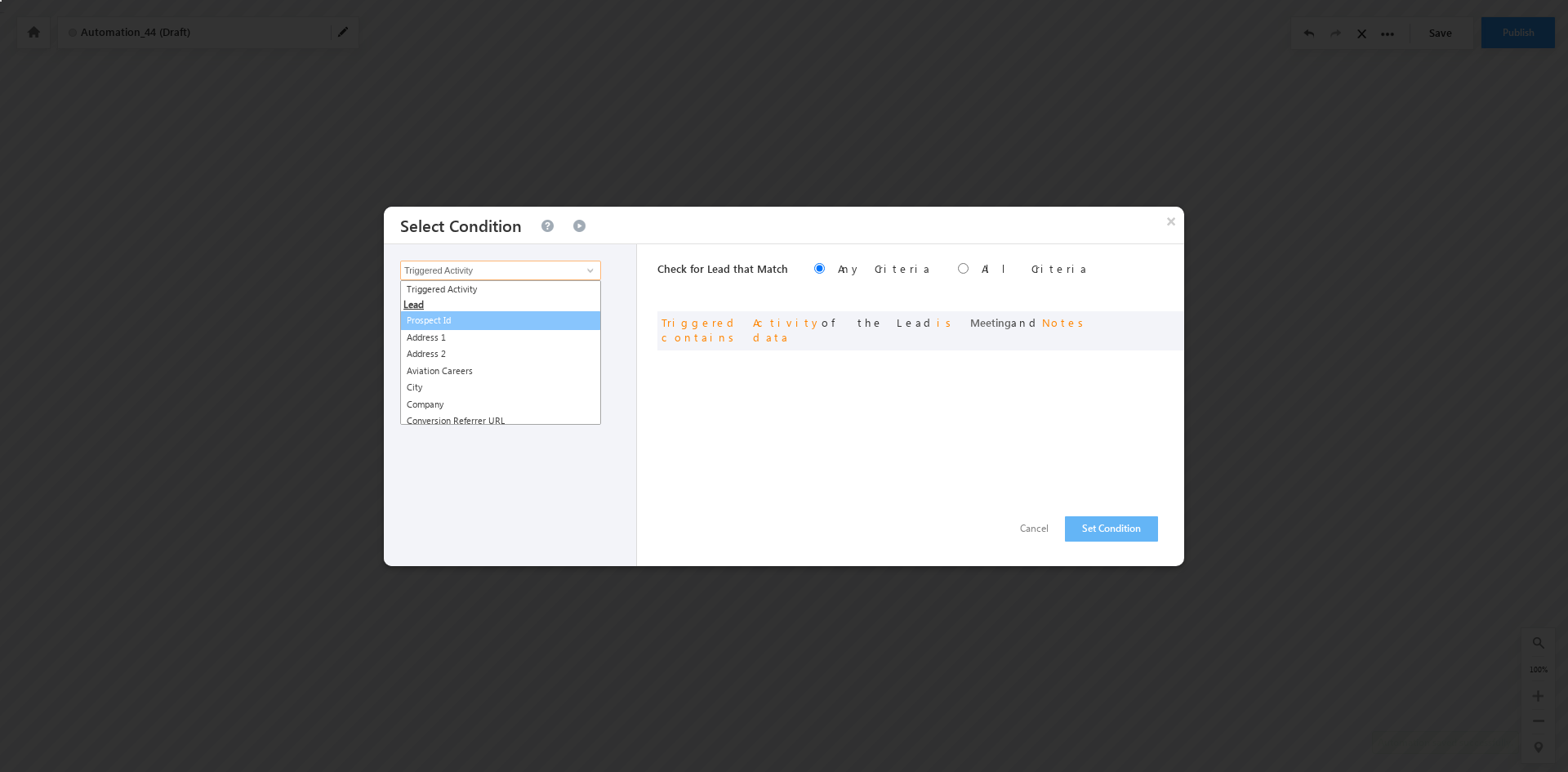
click at [454, 320] on link "Prospect Id" at bounding box center [500, 321] width 201 height 19
type input "Prospect Id"
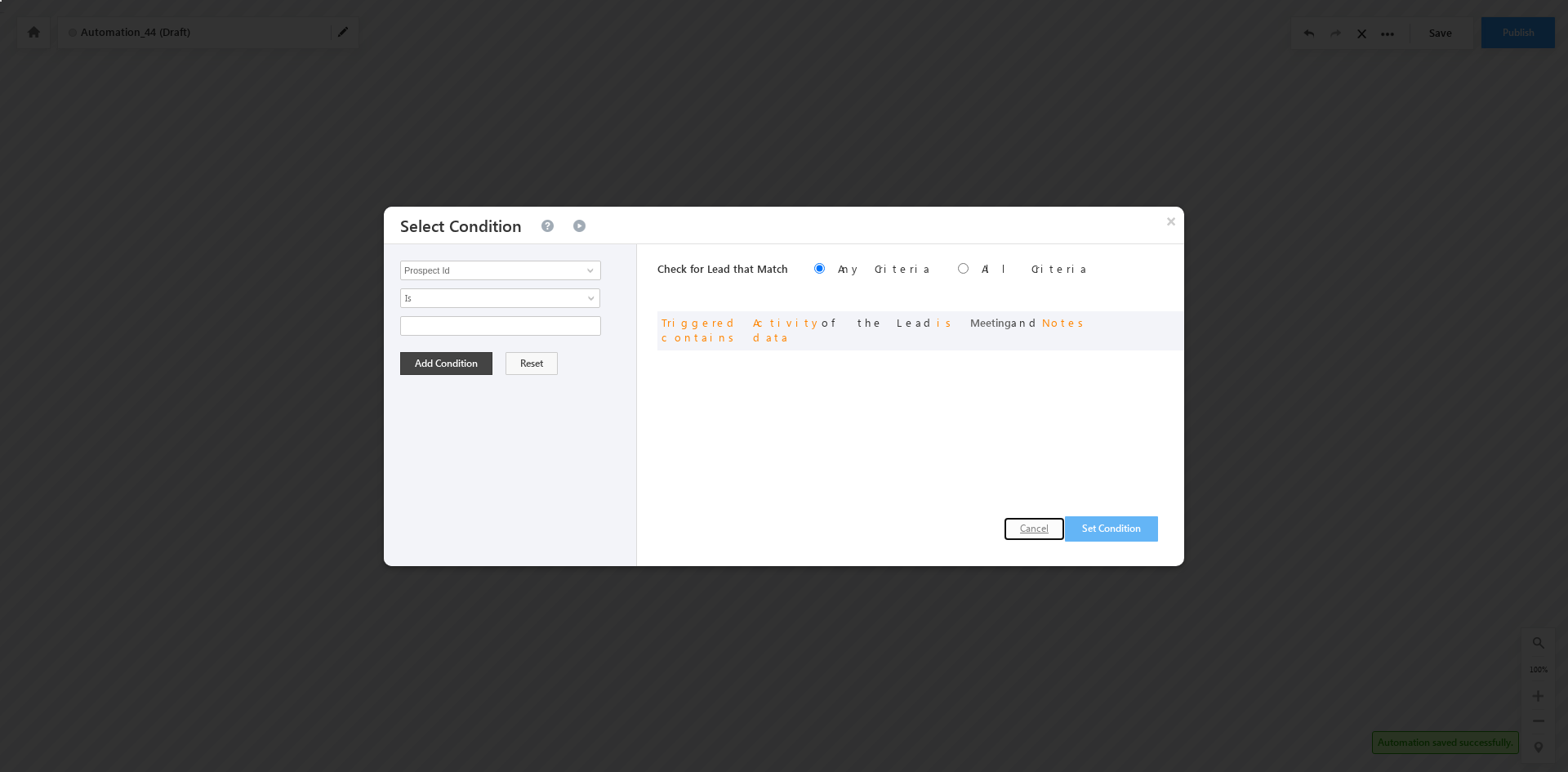
click at [1029, 530] on button "Cancel" at bounding box center [1034, 529] width 61 height 24
click at [1176, 220] on button "×" at bounding box center [1172, 221] width 26 height 29
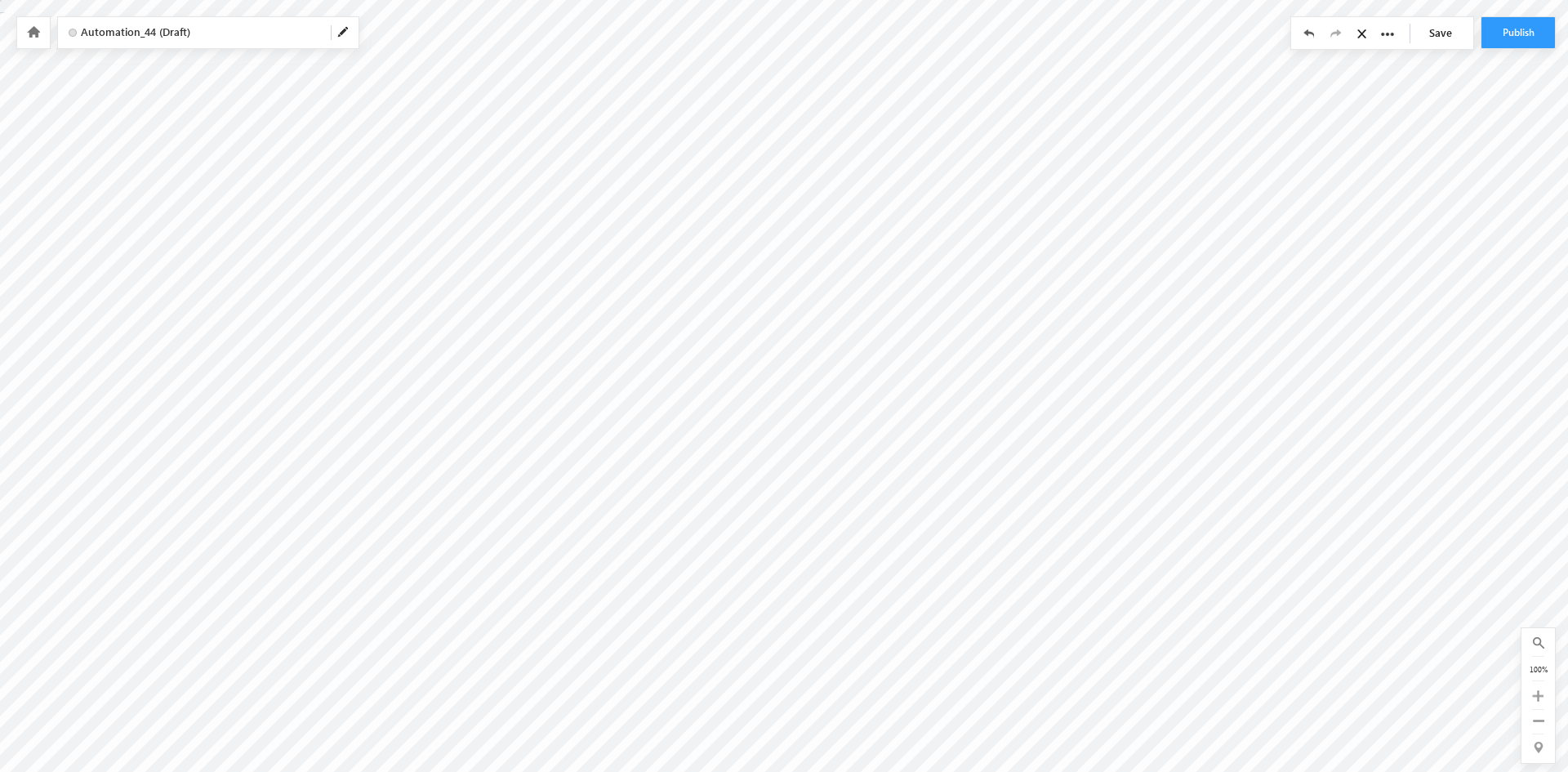
click at [35, 30] on icon at bounding box center [33, 31] width 13 height 11
